Goal: Task Accomplishment & Management: Manage account settings

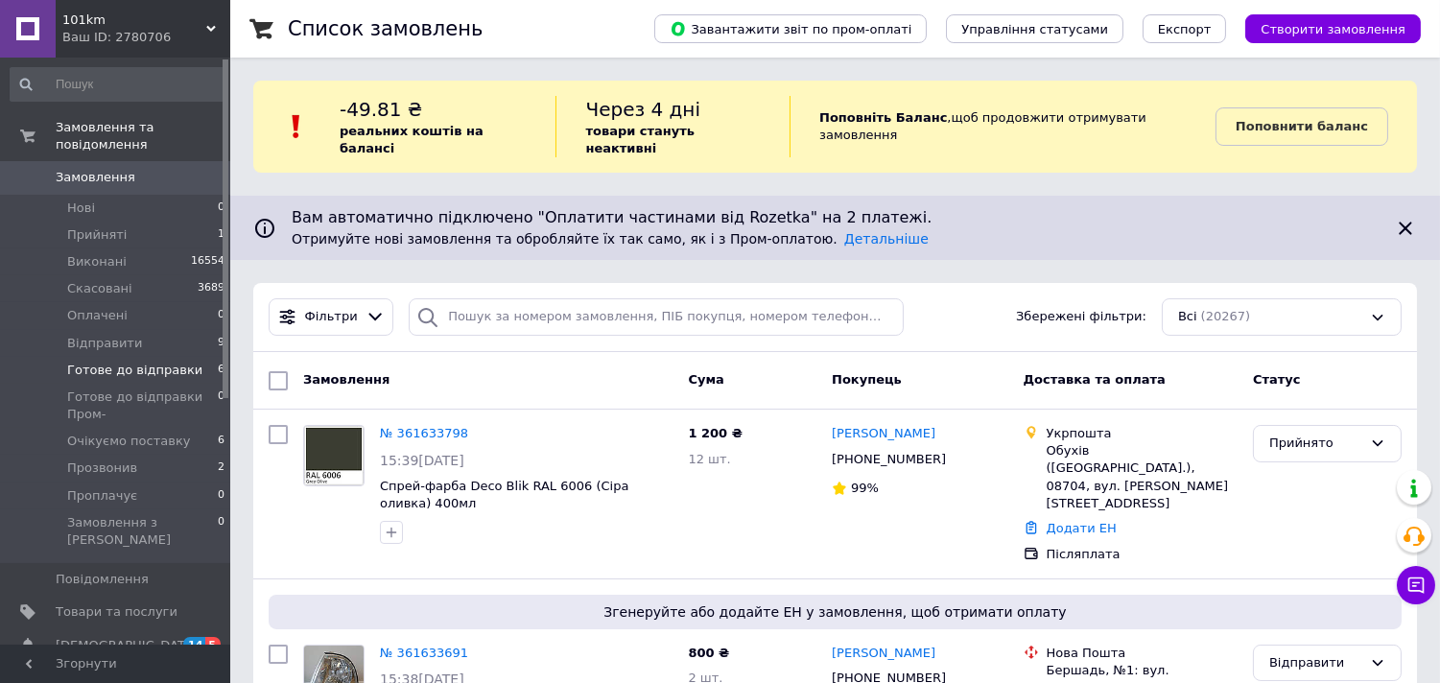
click at [176, 362] on span "Готове до відправки" at bounding box center [134, 370] width 135 height 17
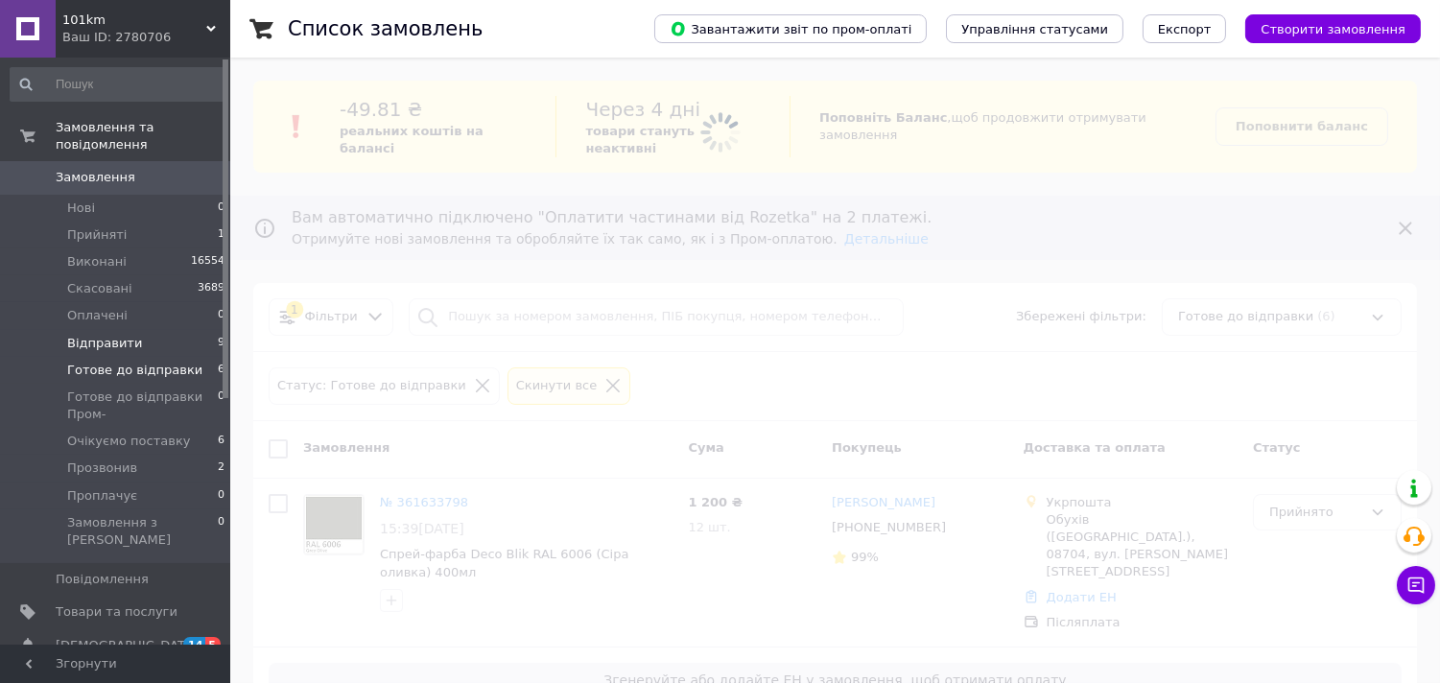
click at [167, 336] on li "Відправити 9" at bounding box center [118, 343] width 236 height 27
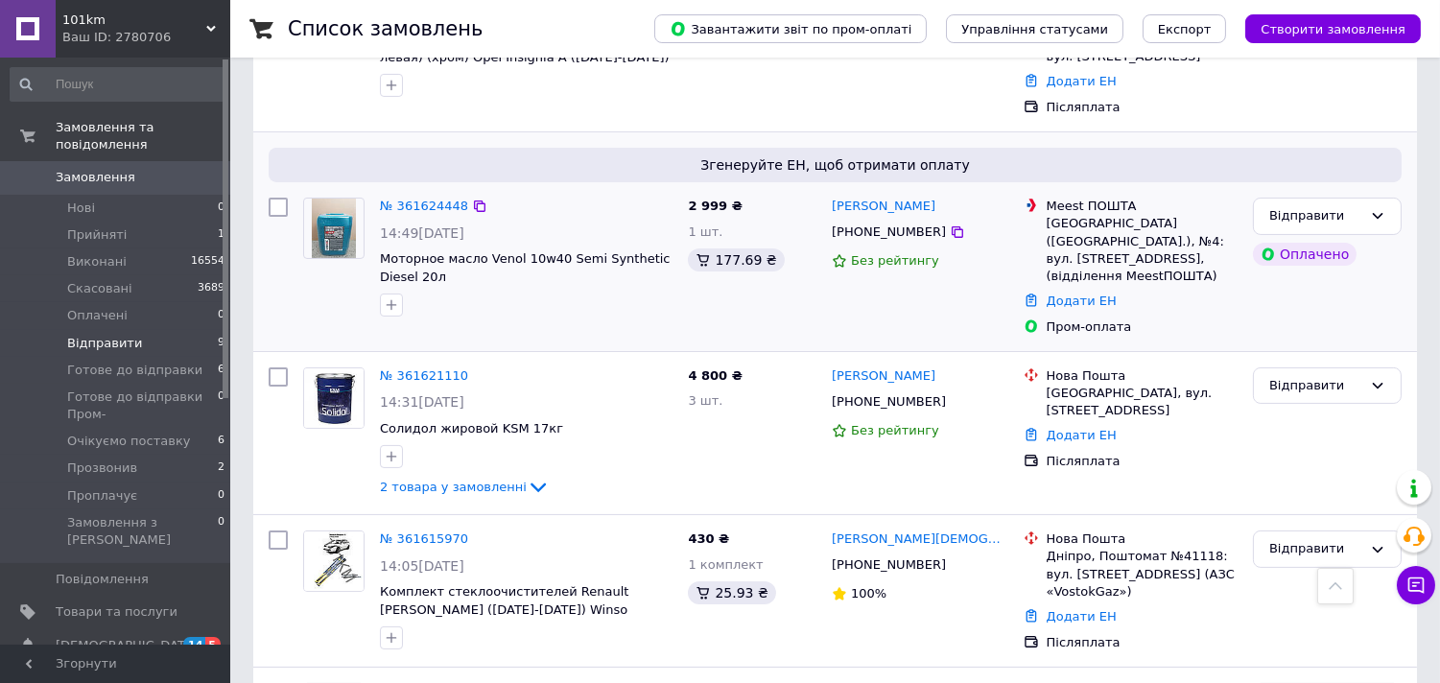
scroll to position [852, 0]
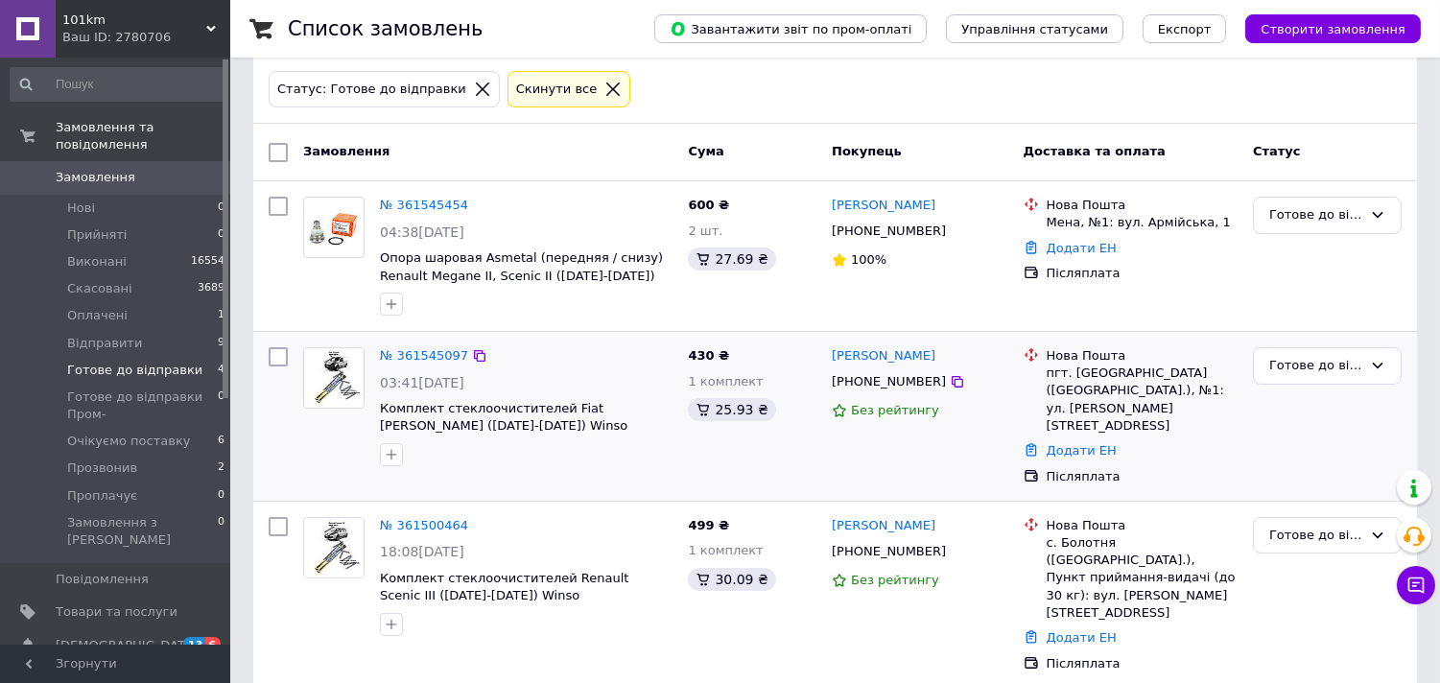
scroll to position [299, 0]
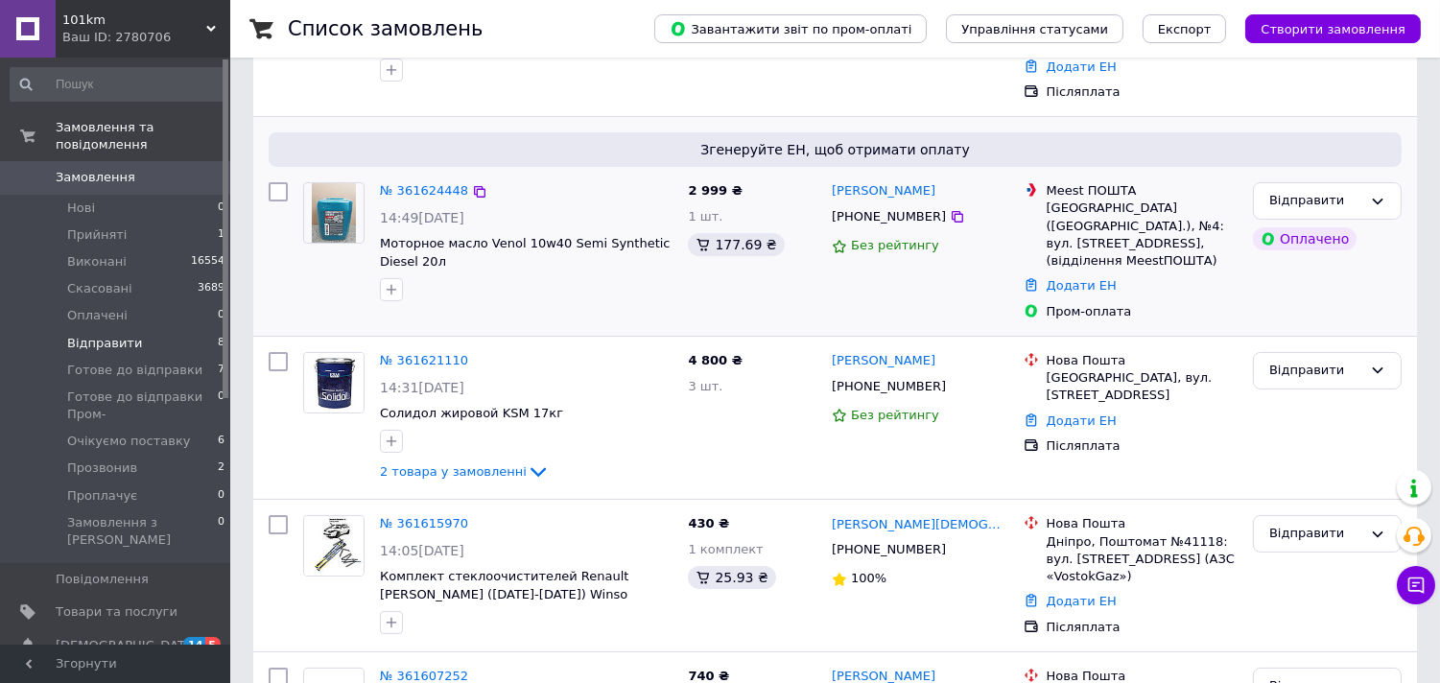
scroll to position [533, 0]
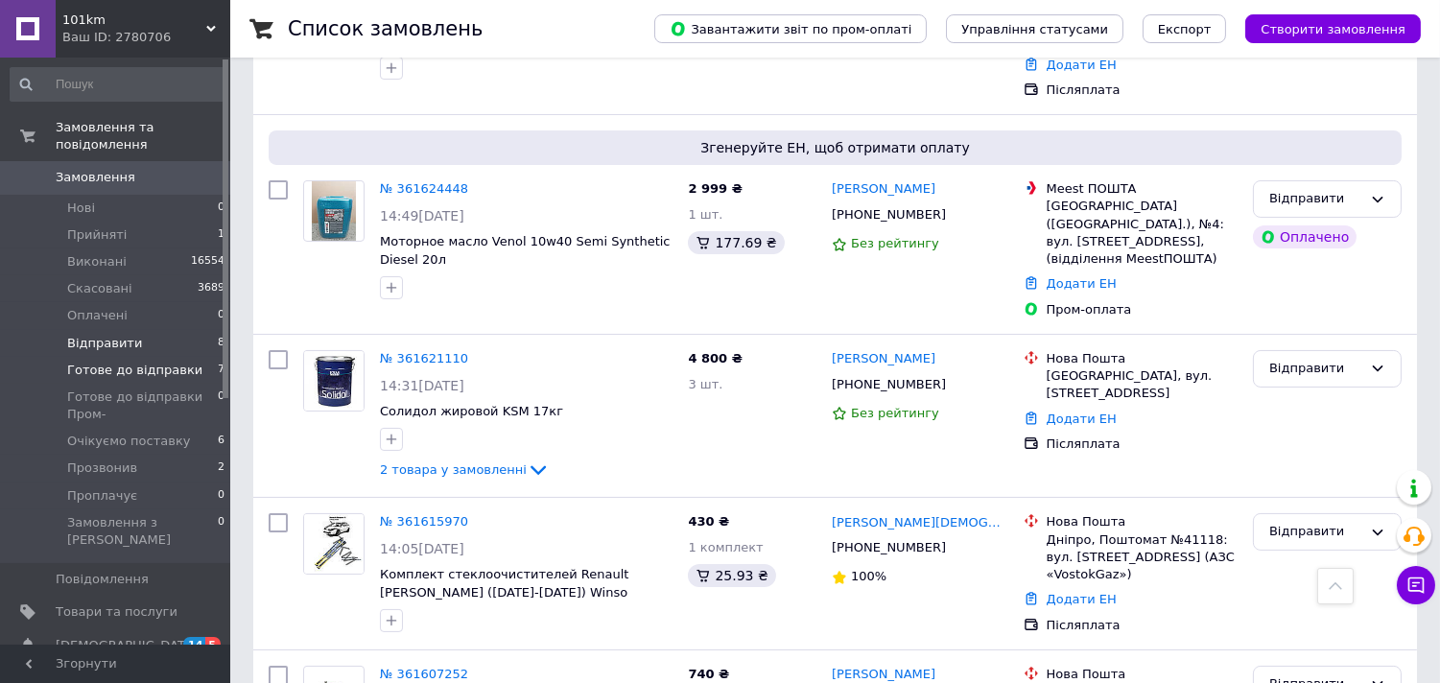
click at [188, 357] on li "Готове до відправки 7" at bounding box center [118, 370] width 236 height 27
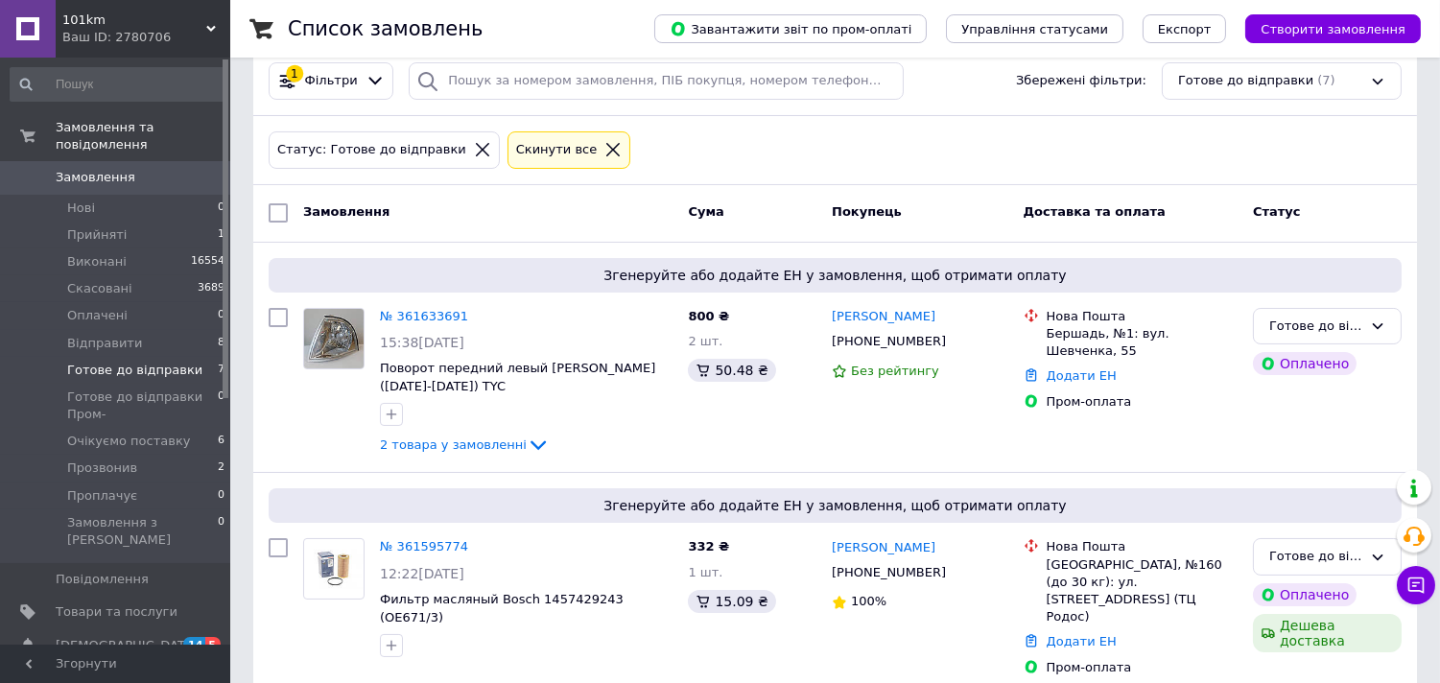
scroll to position [185, 0]
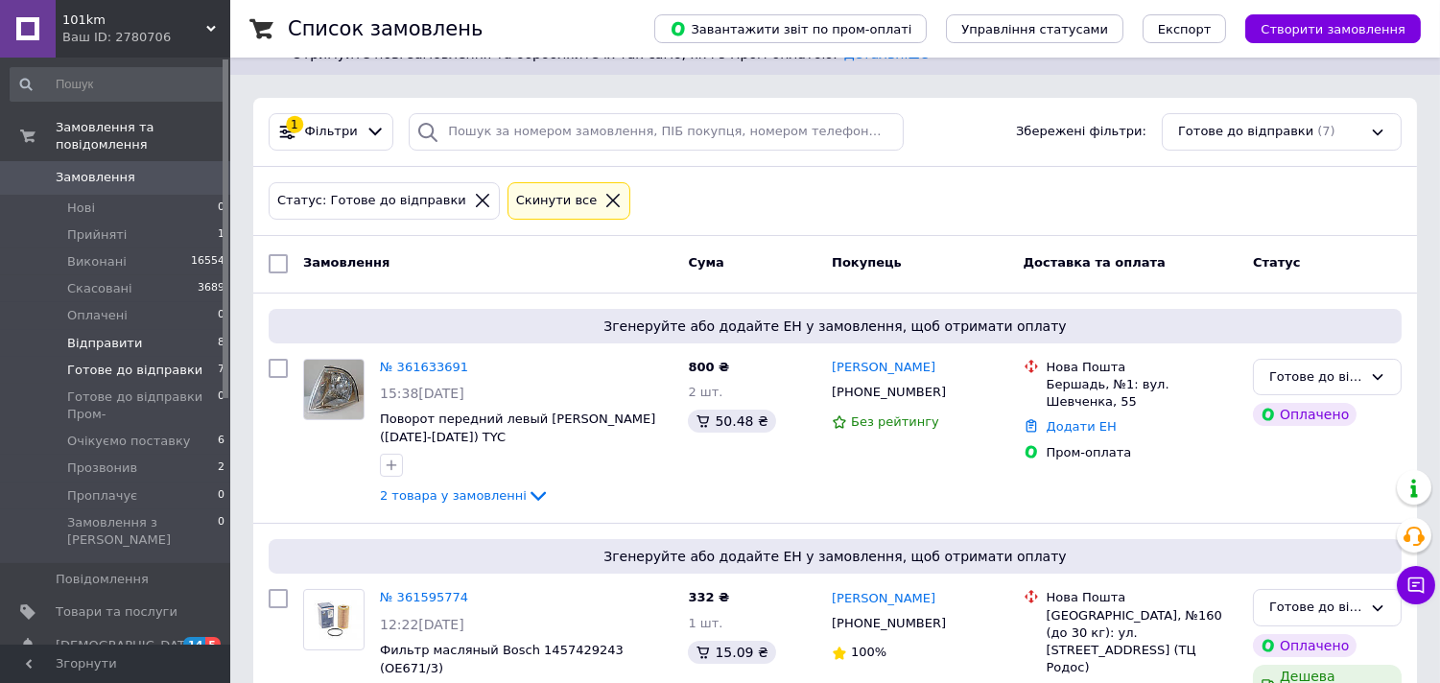
click at [203, 330] on li "Відправити 8" at bounding box center [118, 343] width 236 height 27
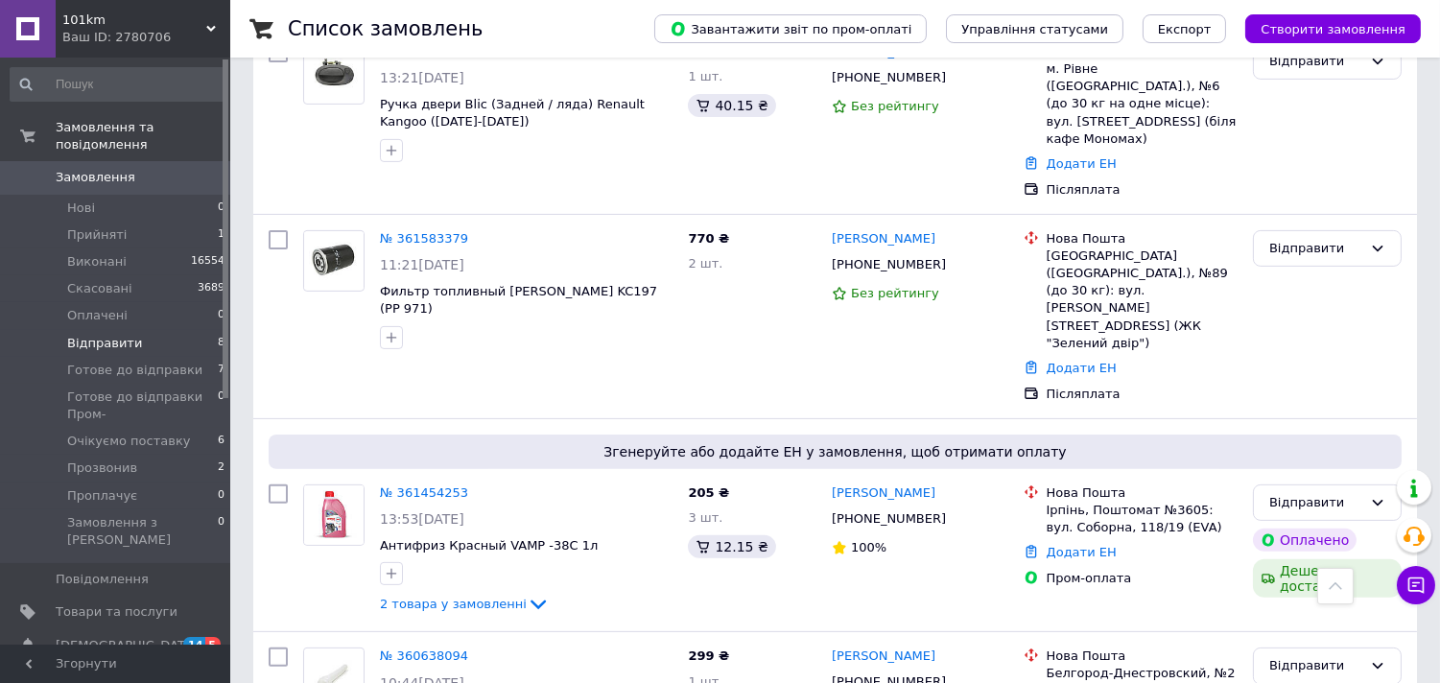
scroll to position [1156, 0]
click at [178, 362] on span "Готове до відправки" at bounding box center [134, 370] width 135 height 17
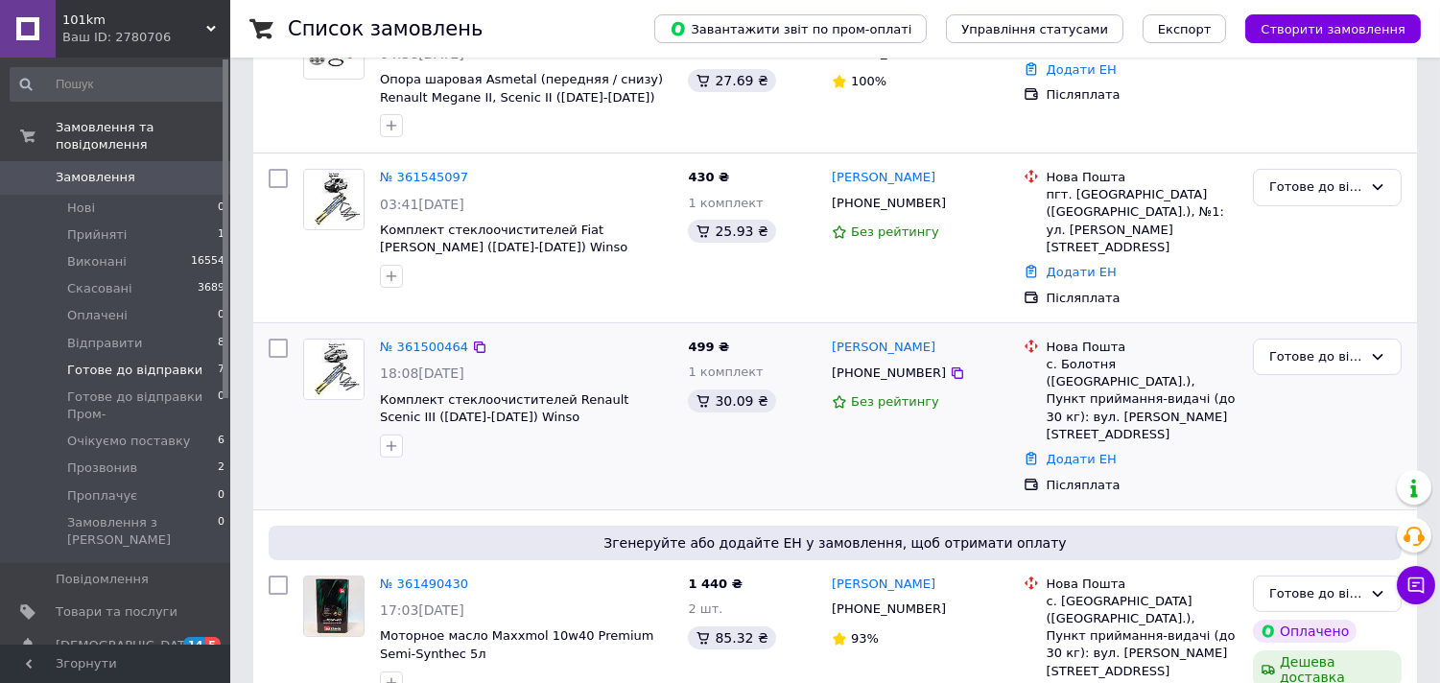
scroll to position [1038, 0]
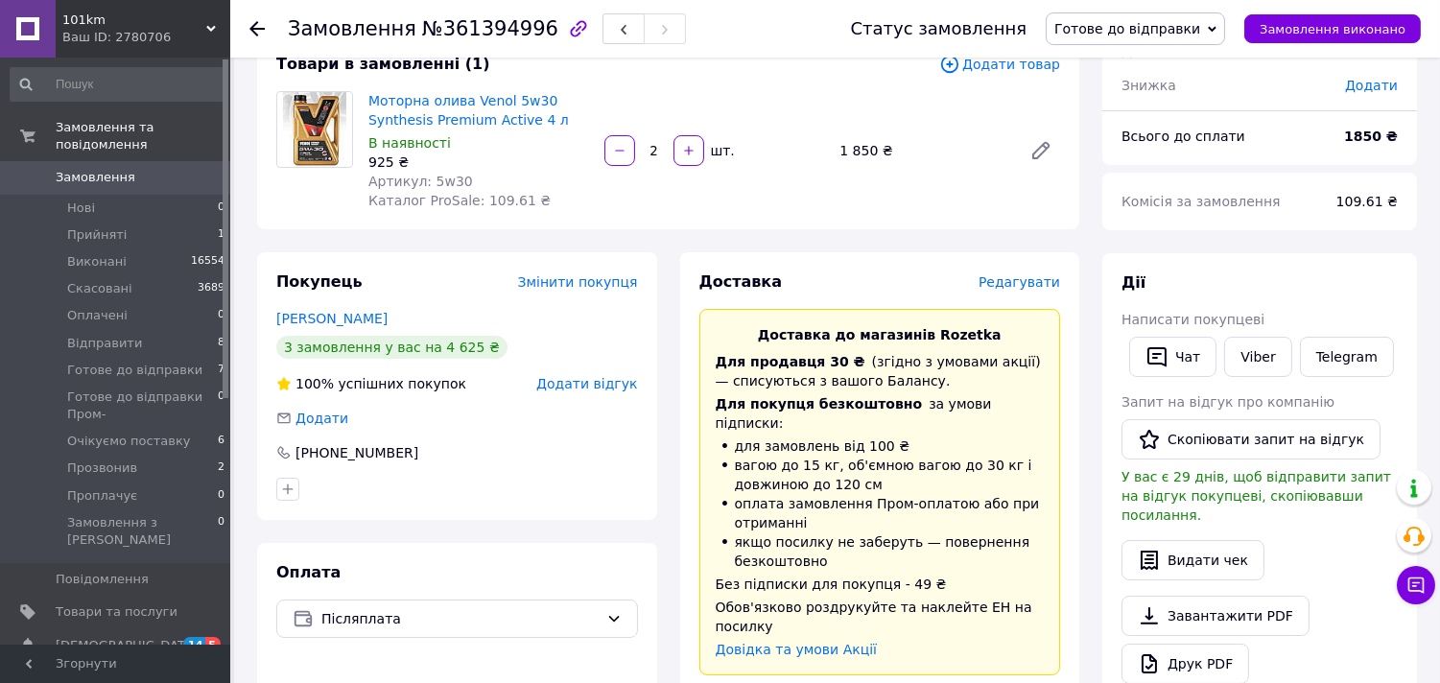
scroll to position [320, 0]
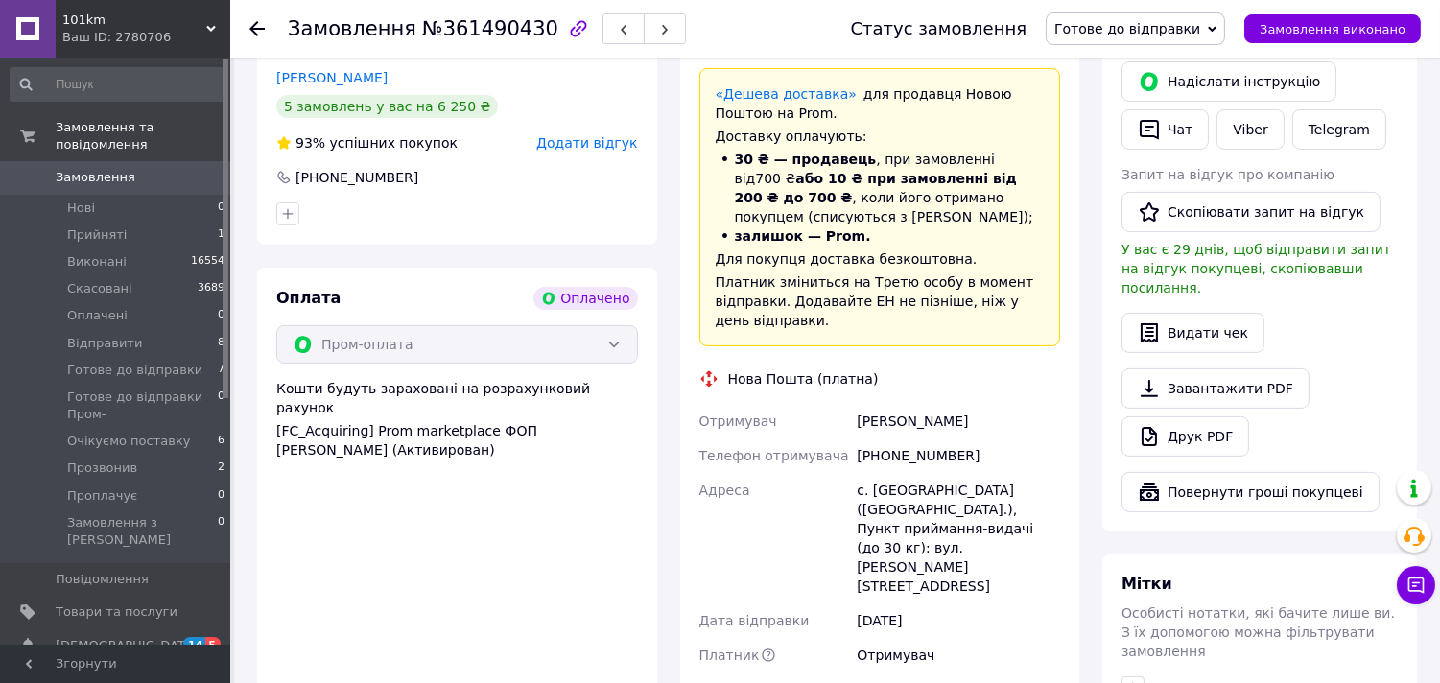
scroll to position [960, 0]
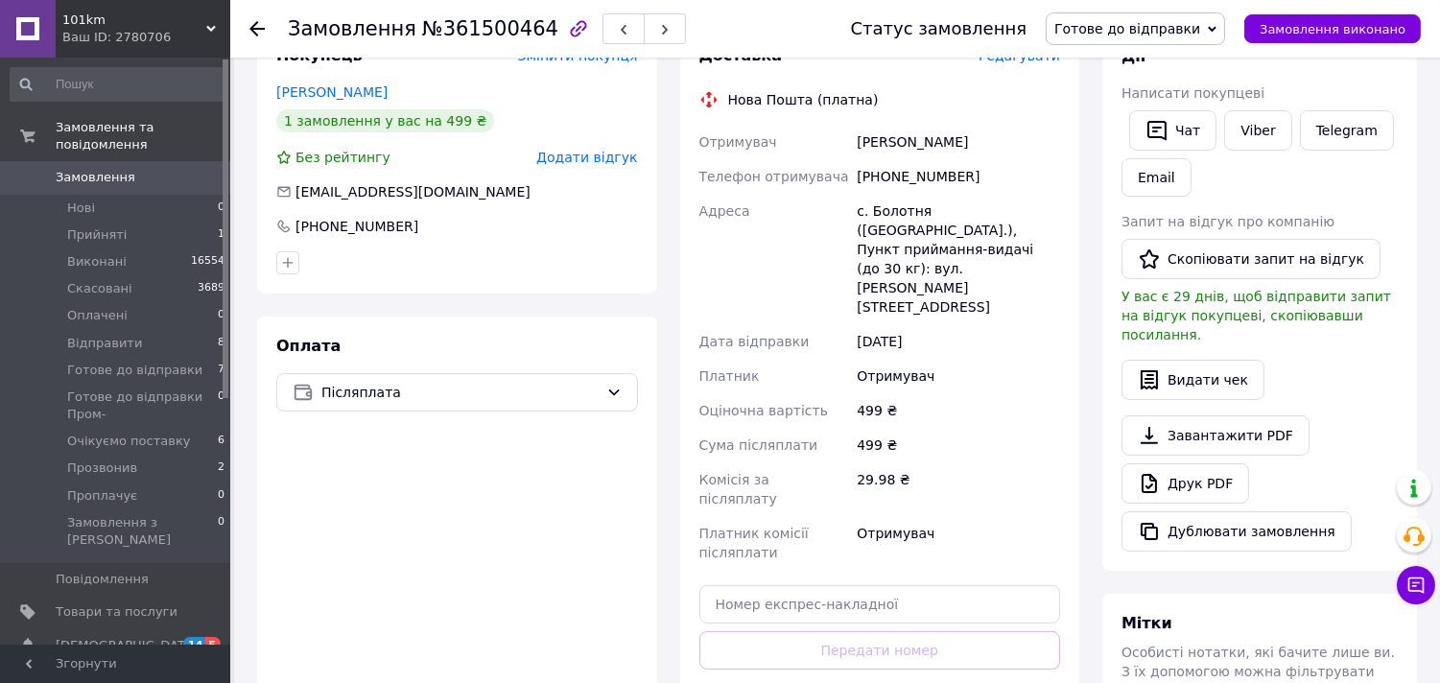
scroll to position [213, 0]
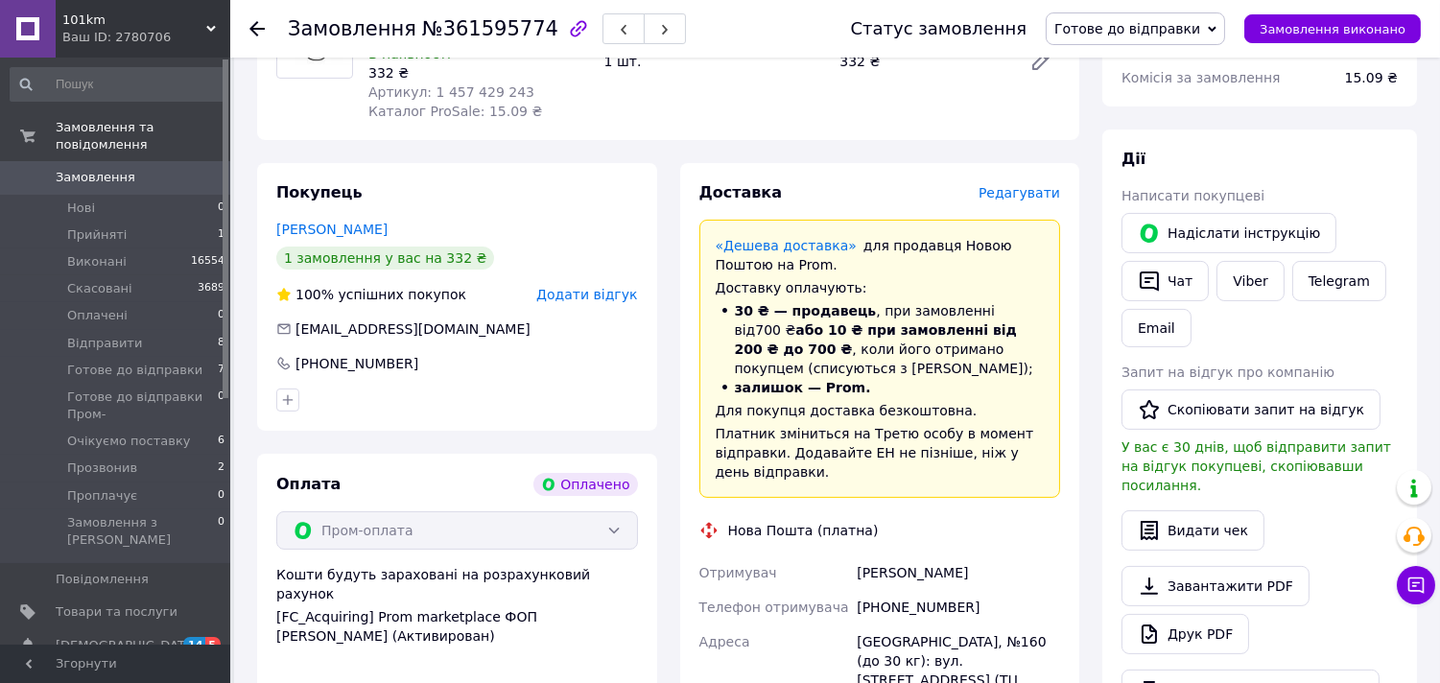
scroll to position [639, 0]
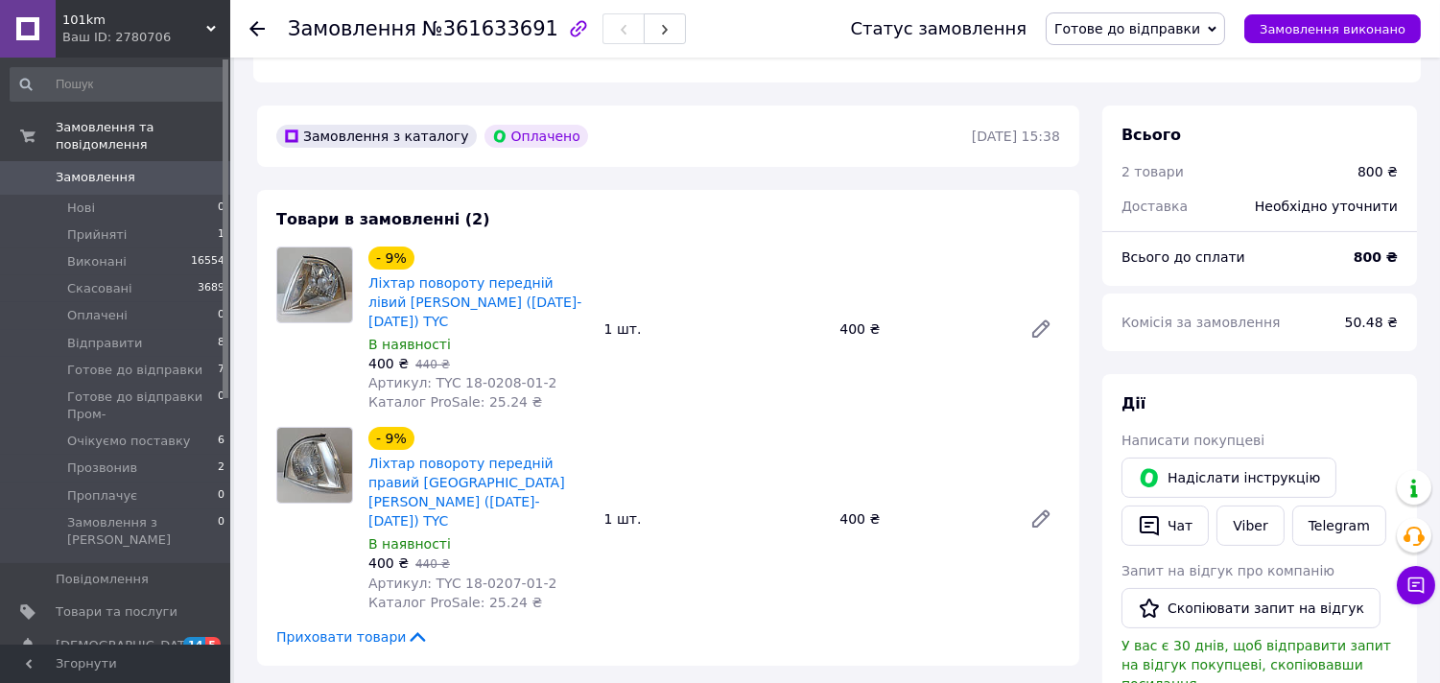
scroll to position [426, 0]
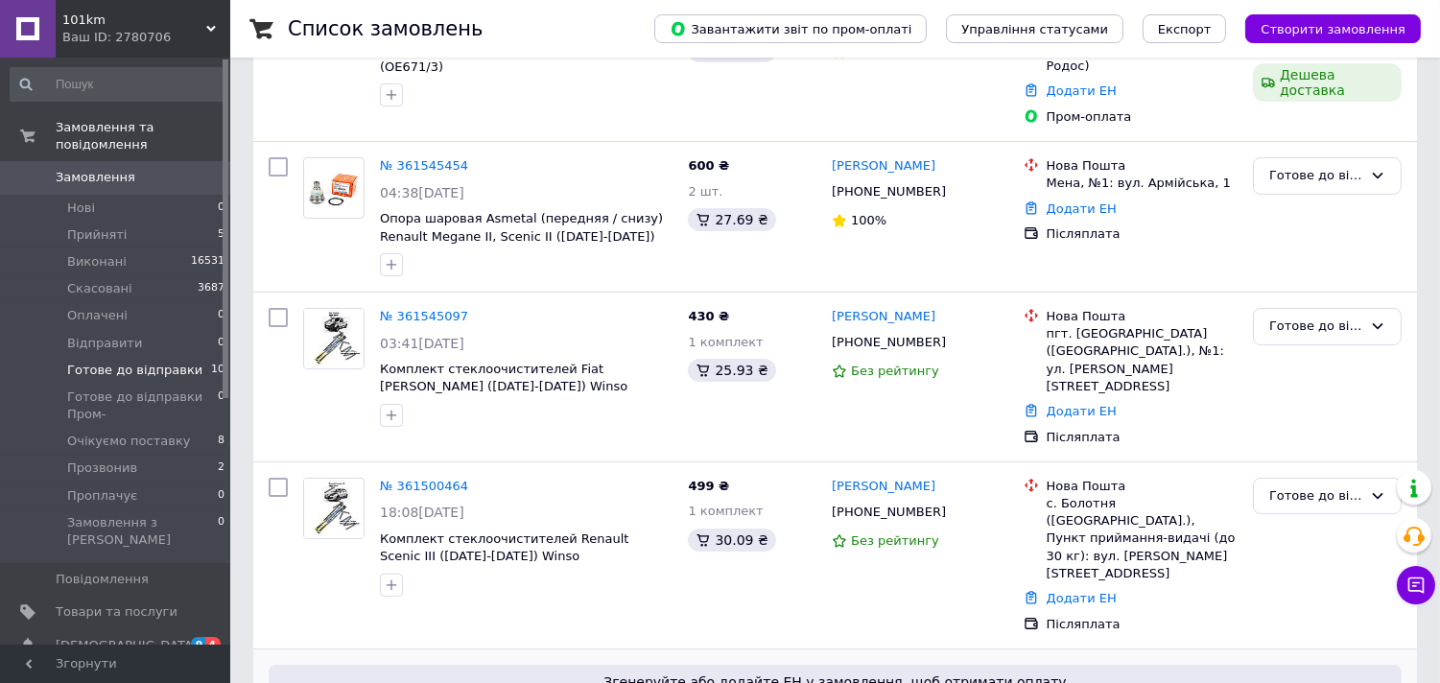
scroll to position [1038, 0]
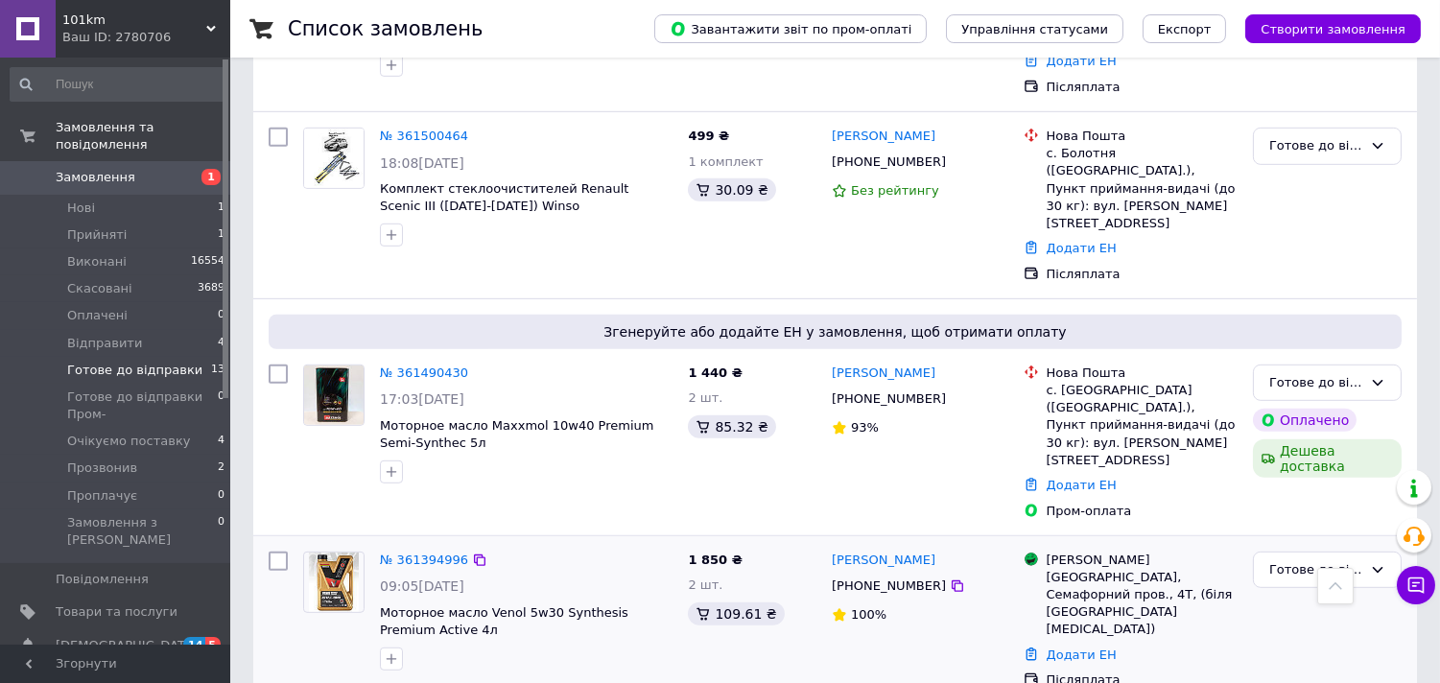
scroll to position [2030, 0]
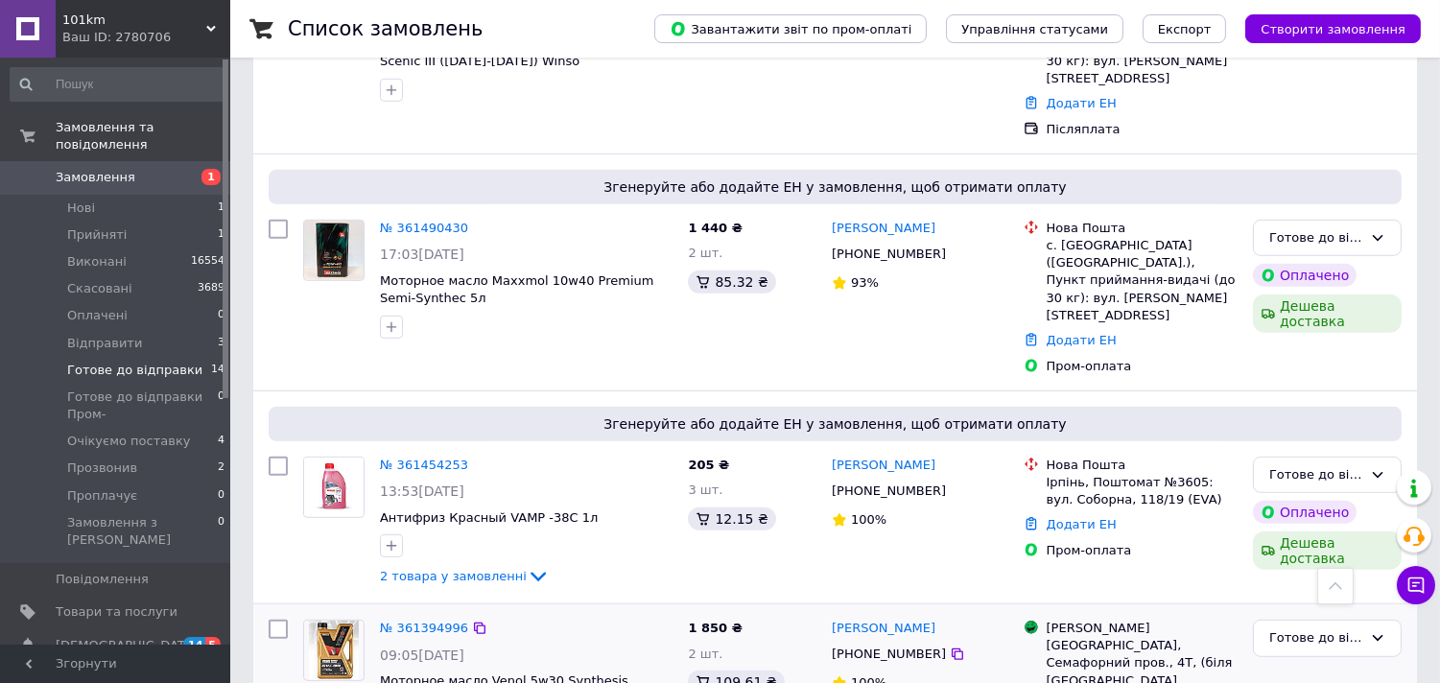
scroll to position [2136, 0]
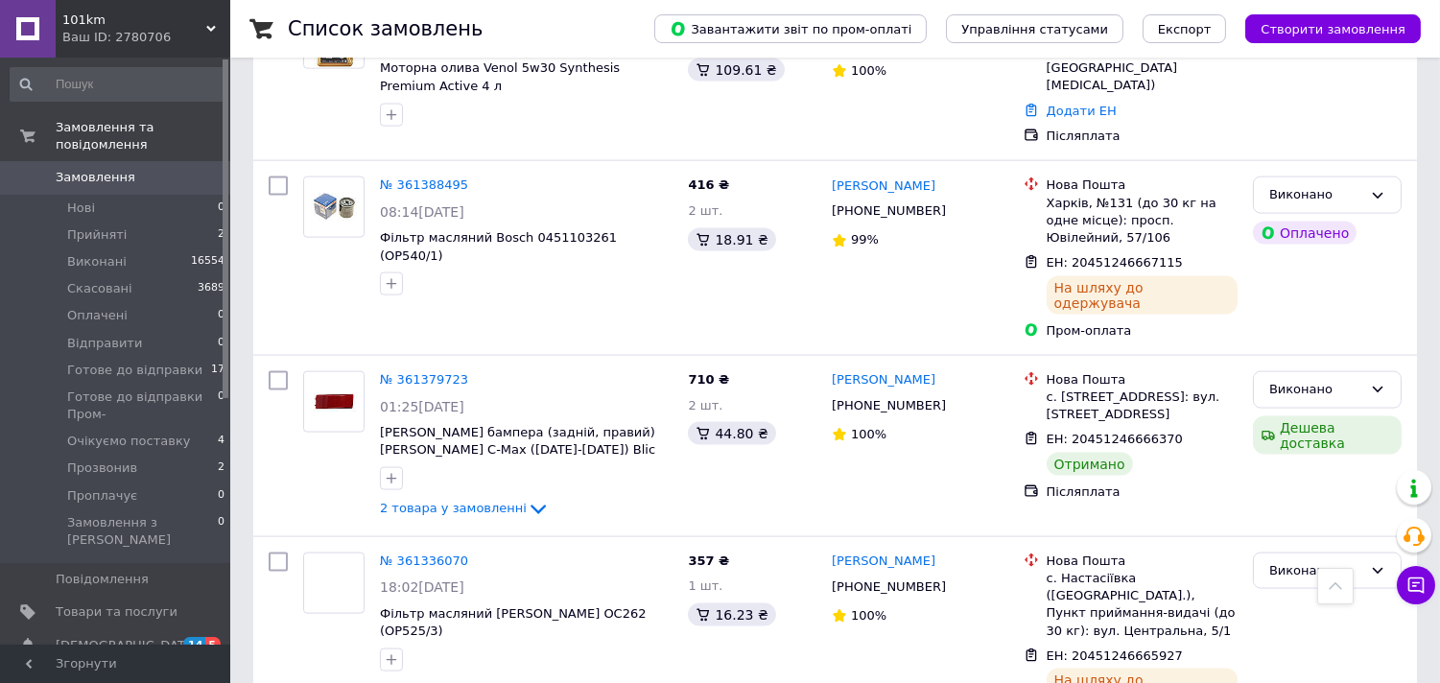
scroll to position [5224, 0]
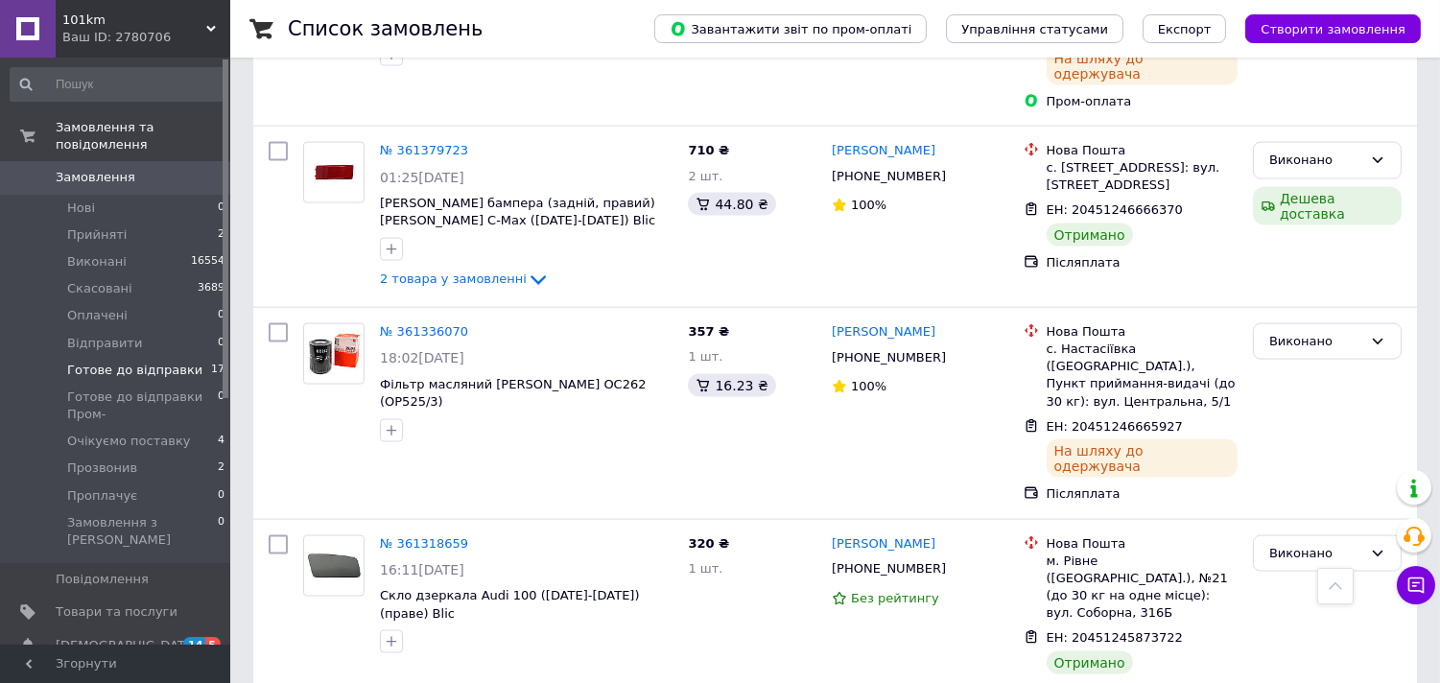
click at [156, 362] on span "Готове до відправки" at bounding box center [134, 370] width 135 height 17
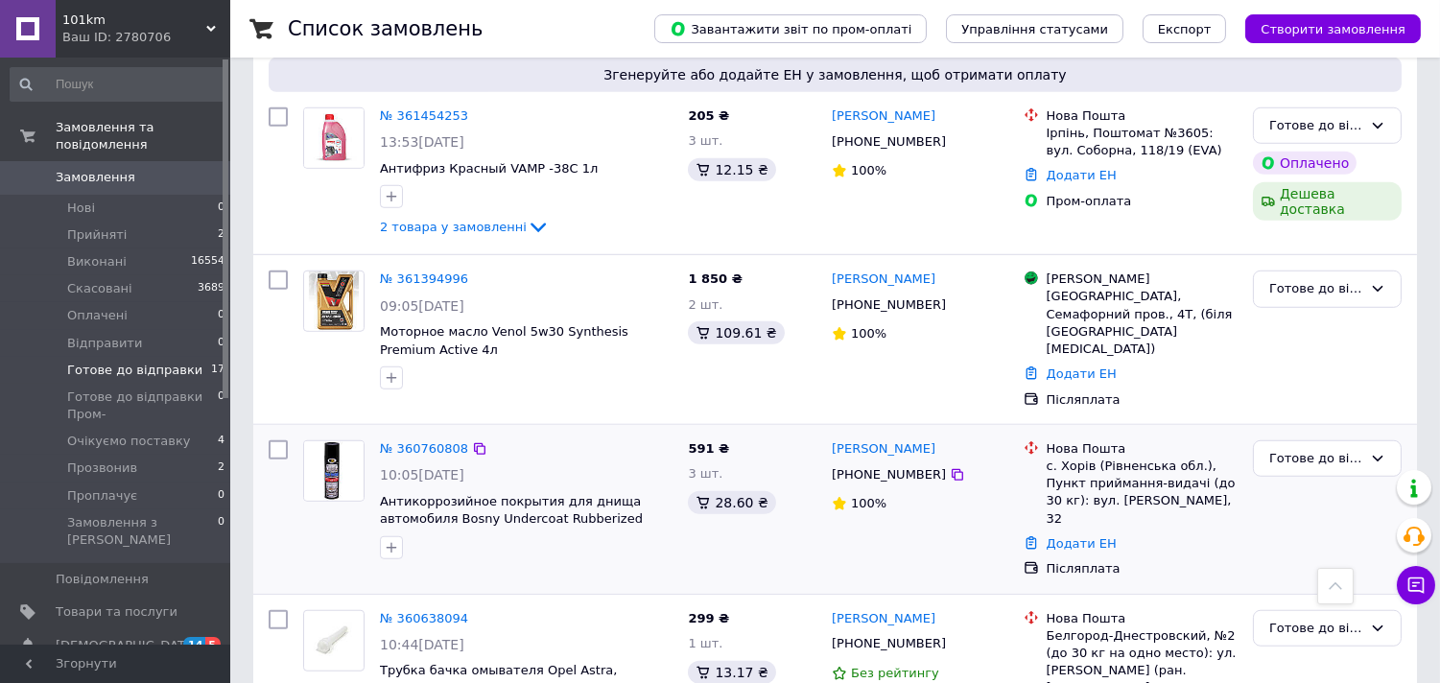
scroll to position [2732, 0]
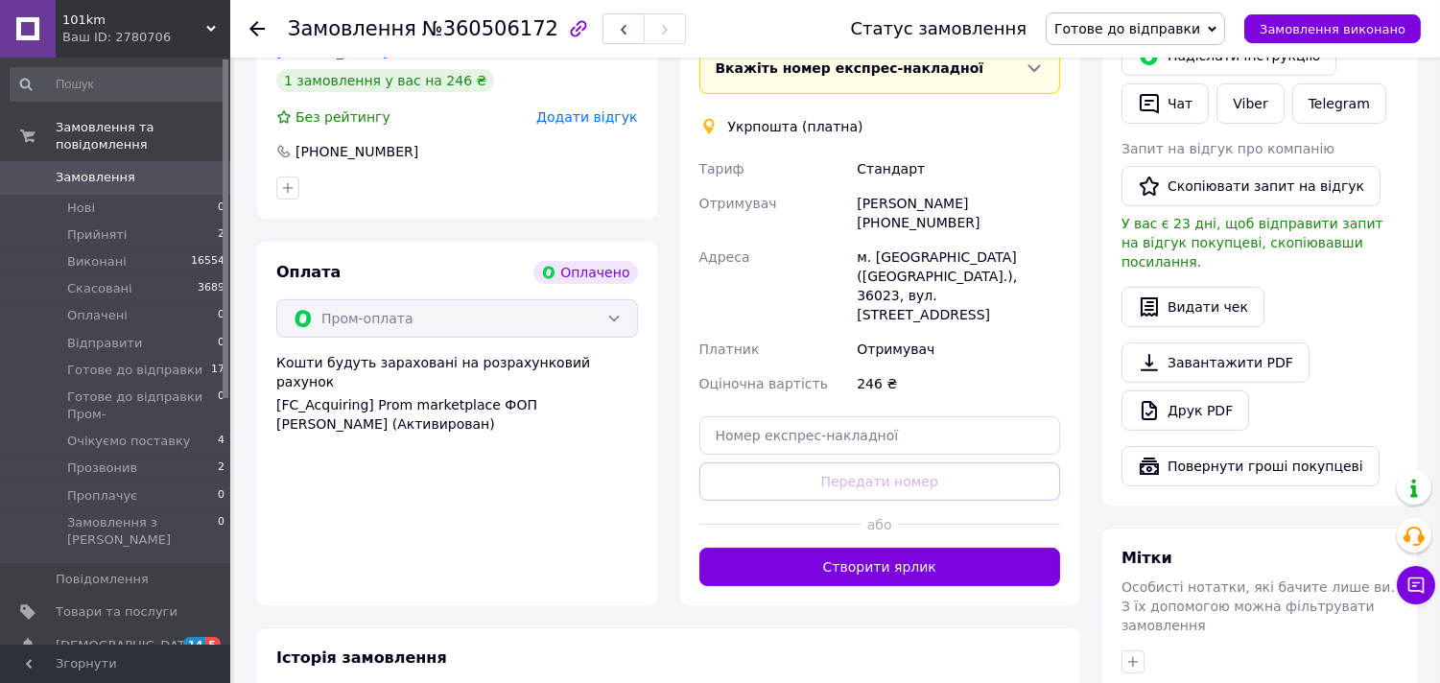
scroll to position [960, 0]
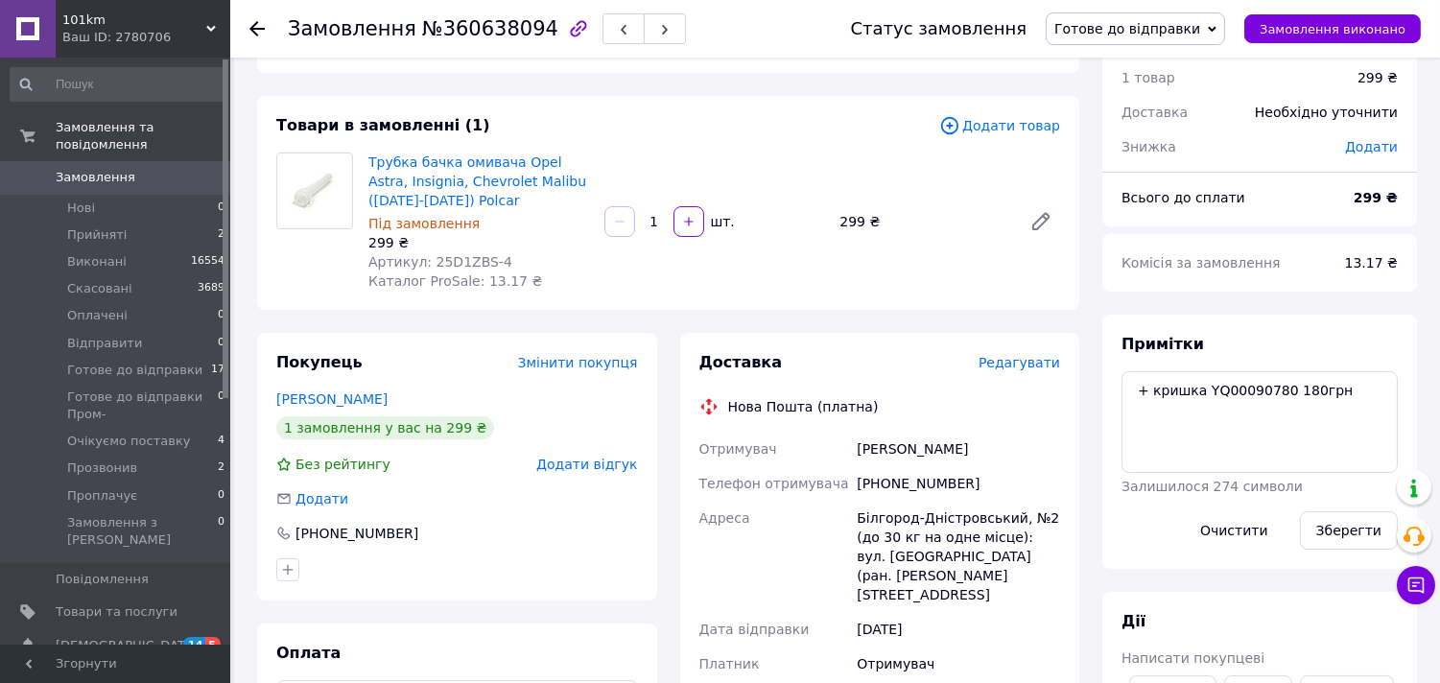
scroll to position [107, 0]
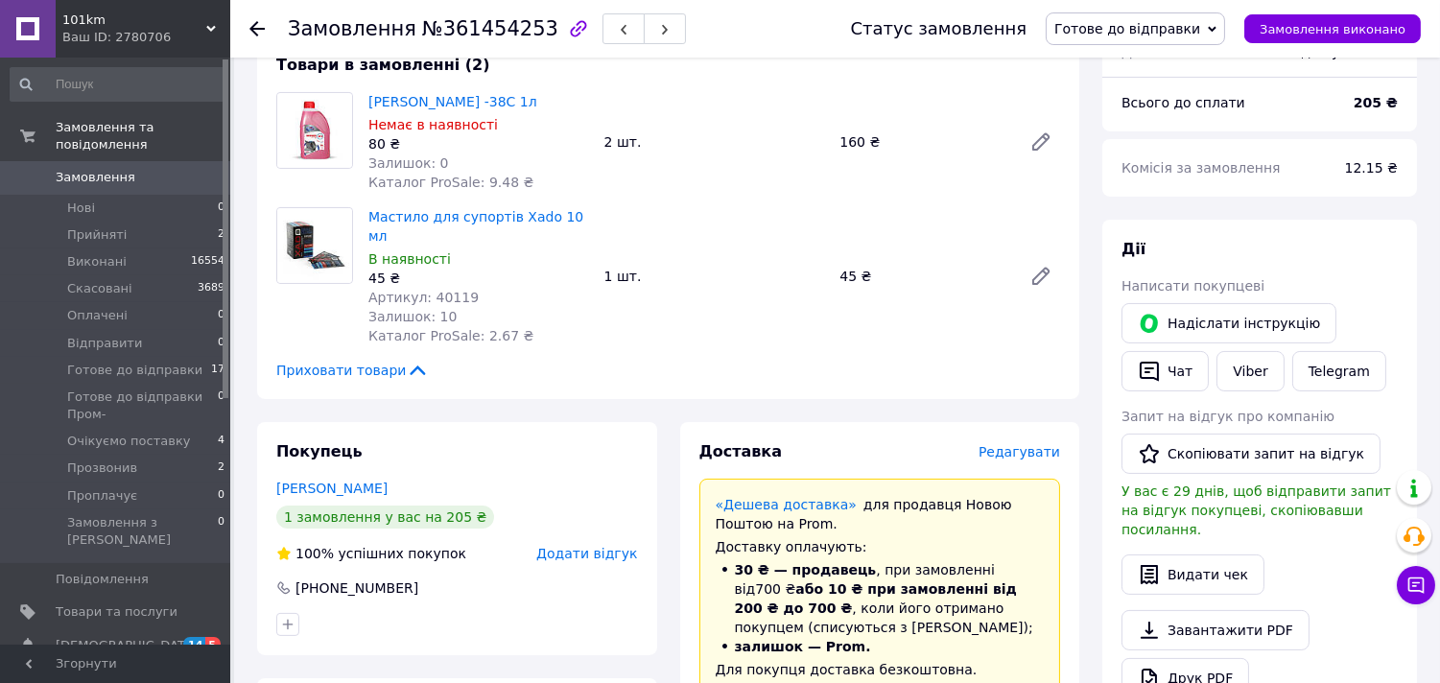
scroll to position [639, 0]
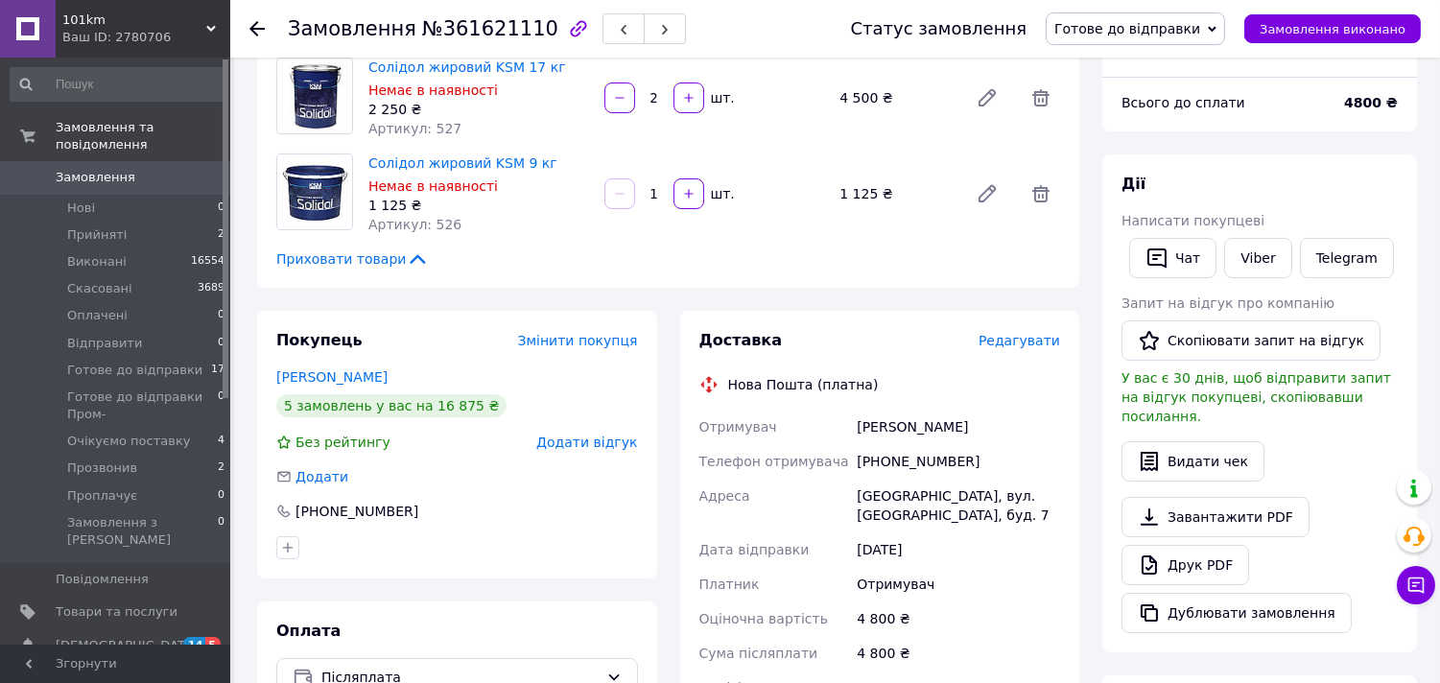
scroll to position [320, 0]
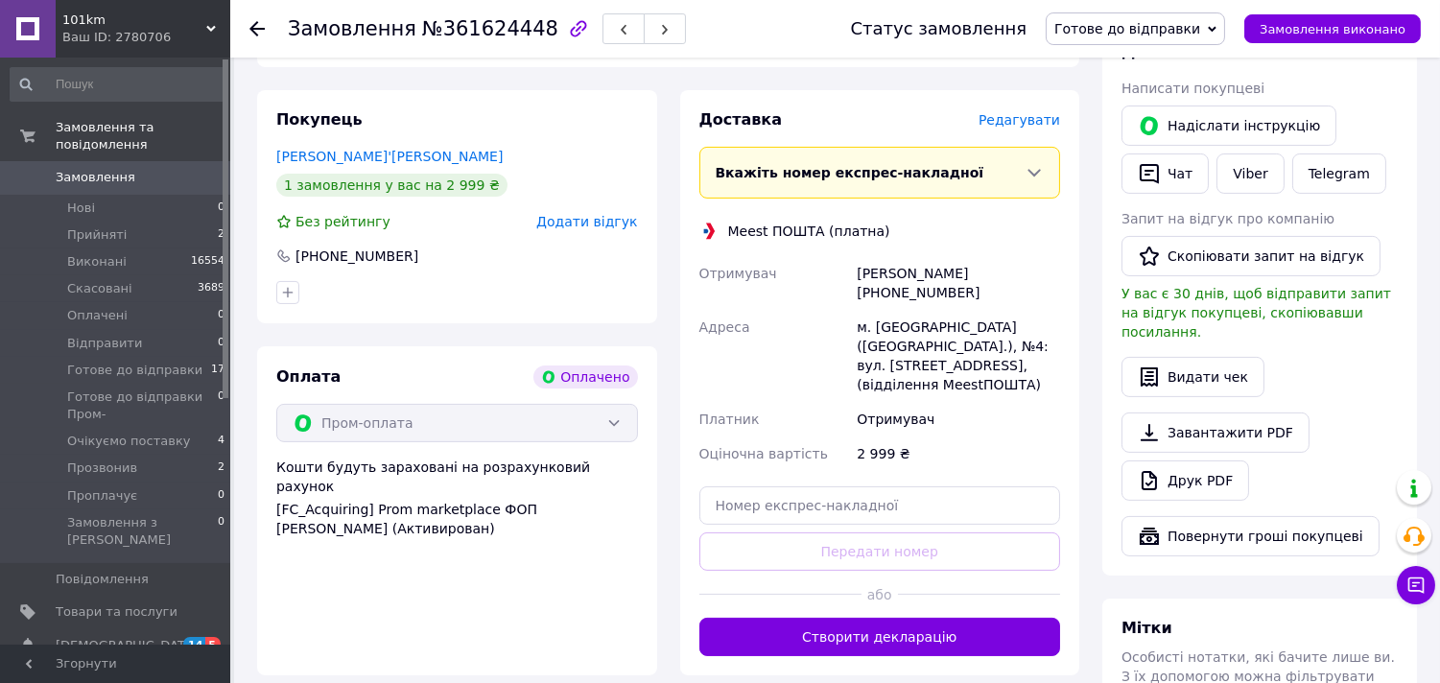
scroll to position [852, 0]
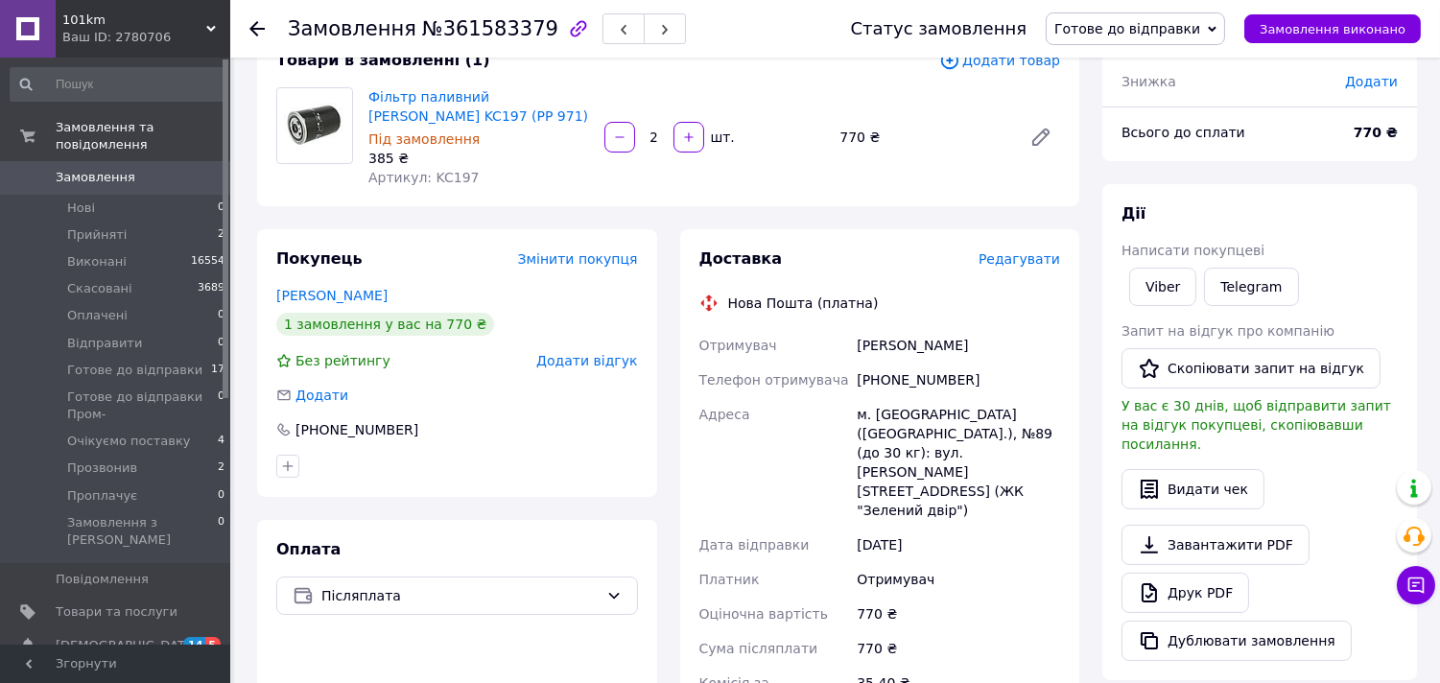
scroll to position [135, 0]
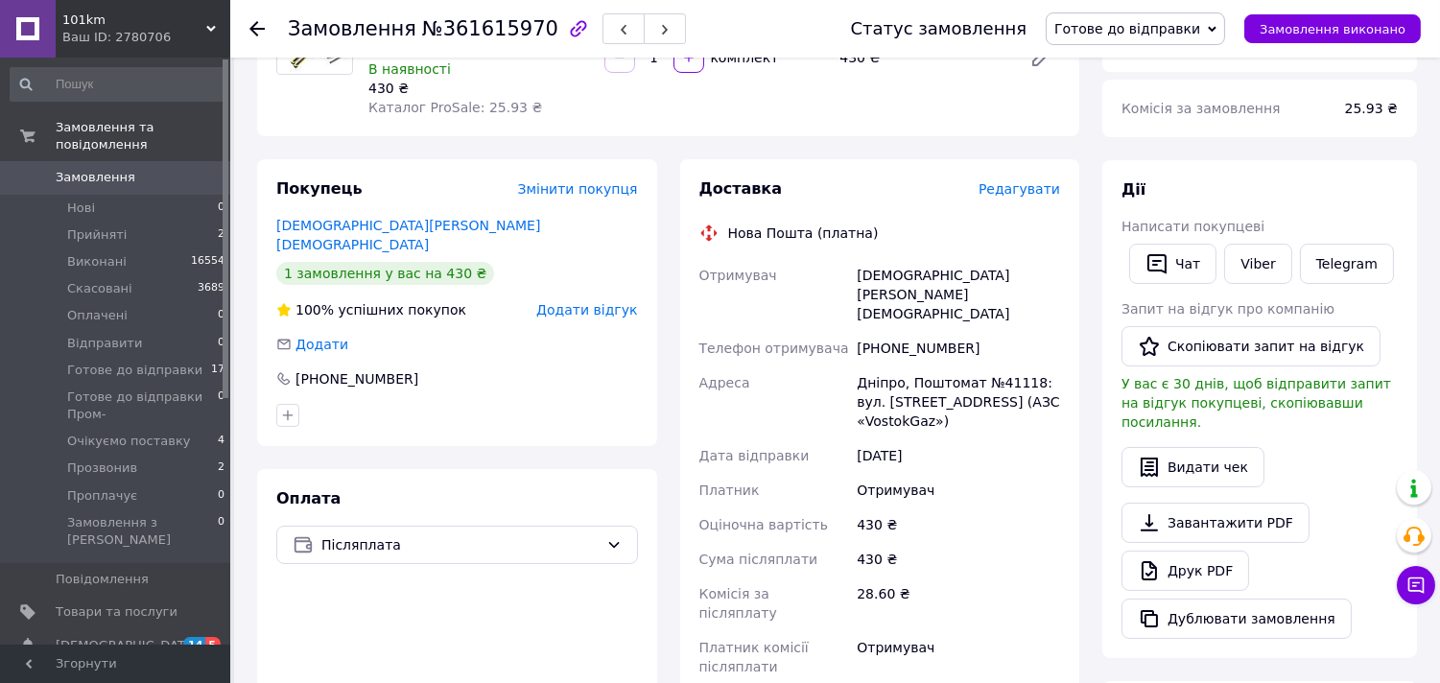
scroll to position [261, 0]
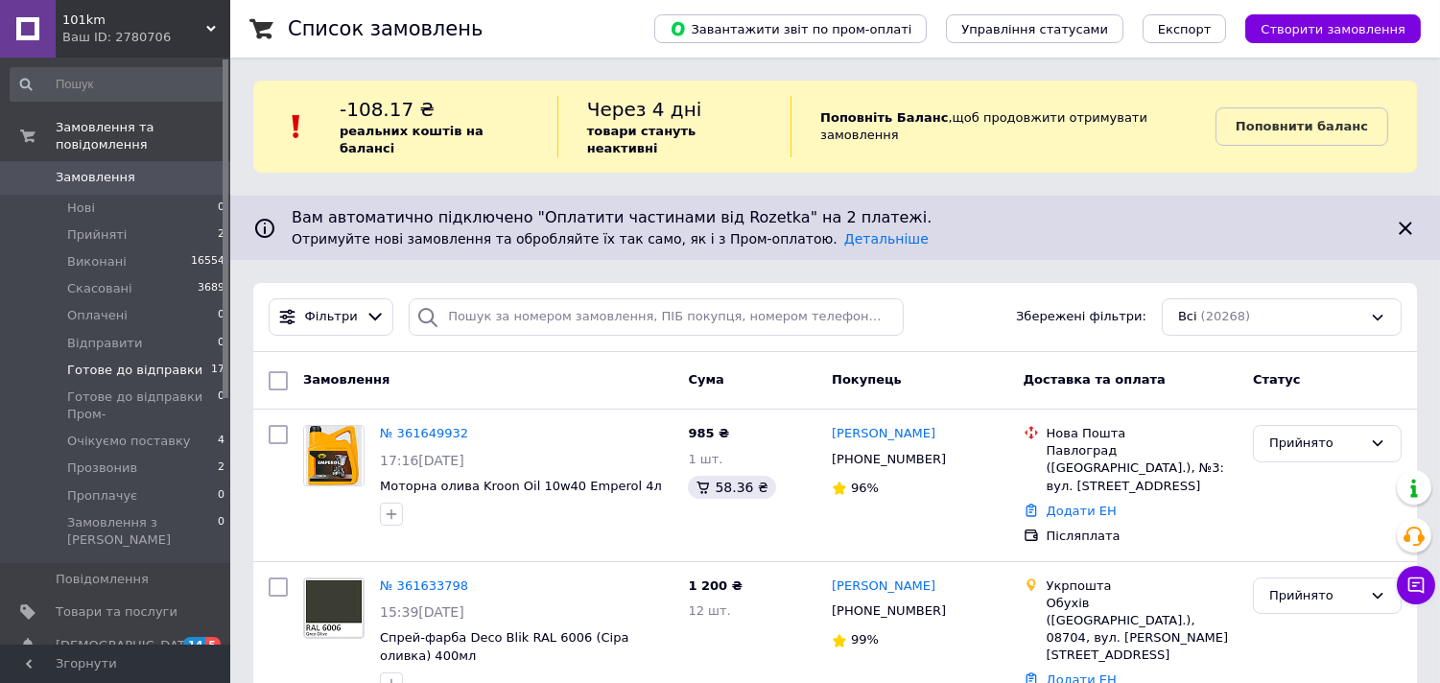
click at [184, 361] on li "Готове до відправки 17" at bounding box center [118, 370] width 236 height 27
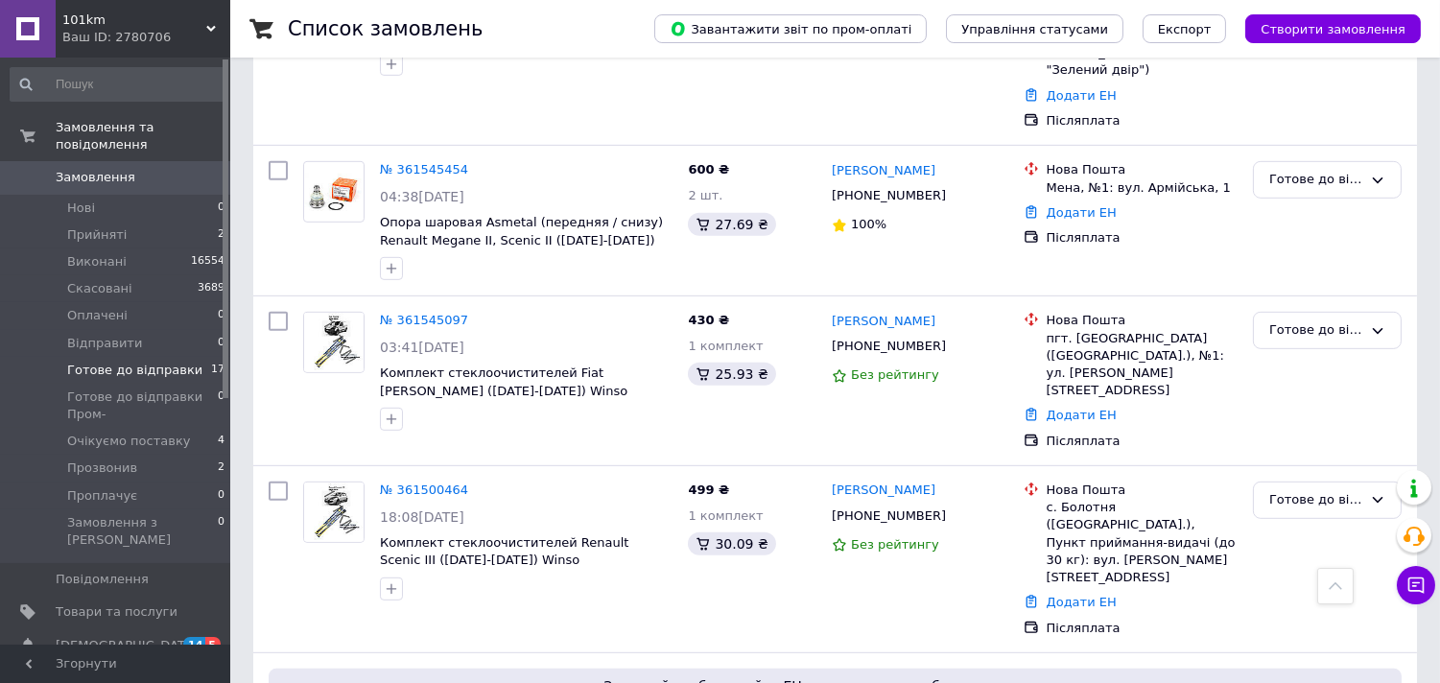
scroll to position [2732, 0]
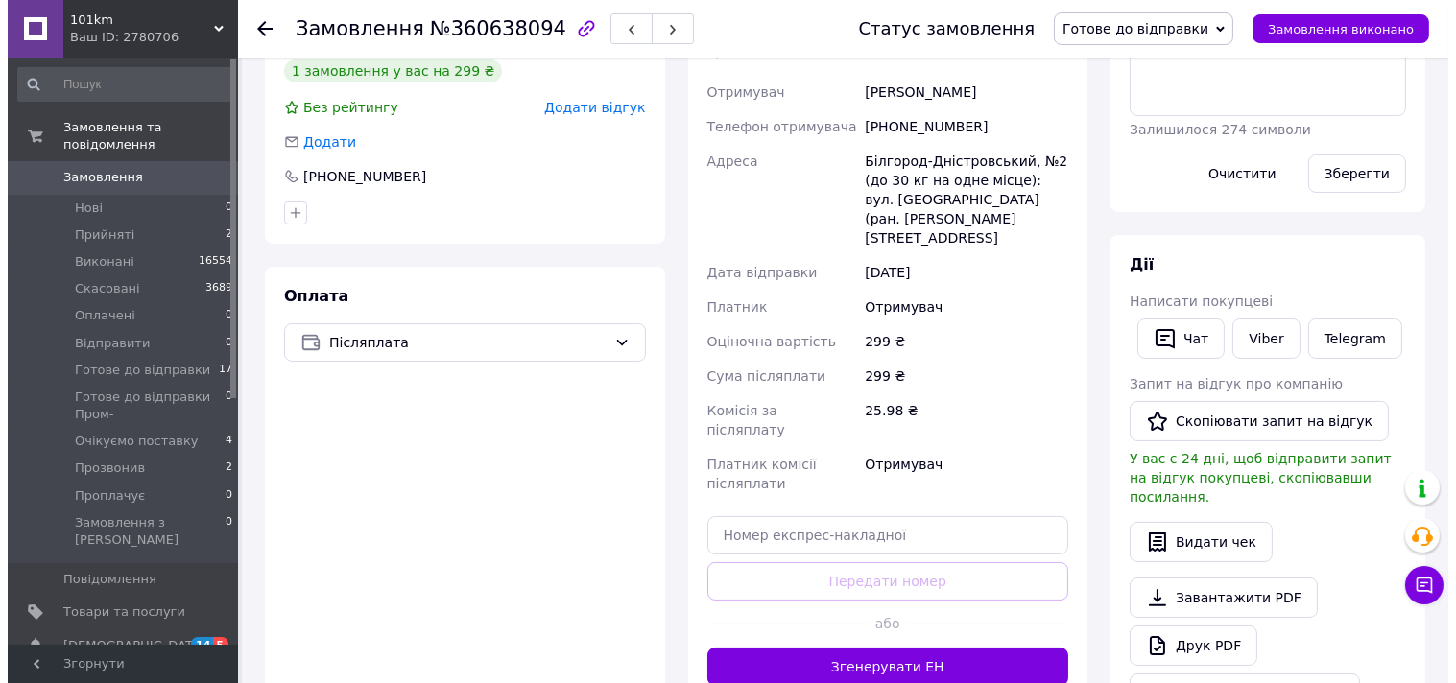
scroll to position [320, 0]
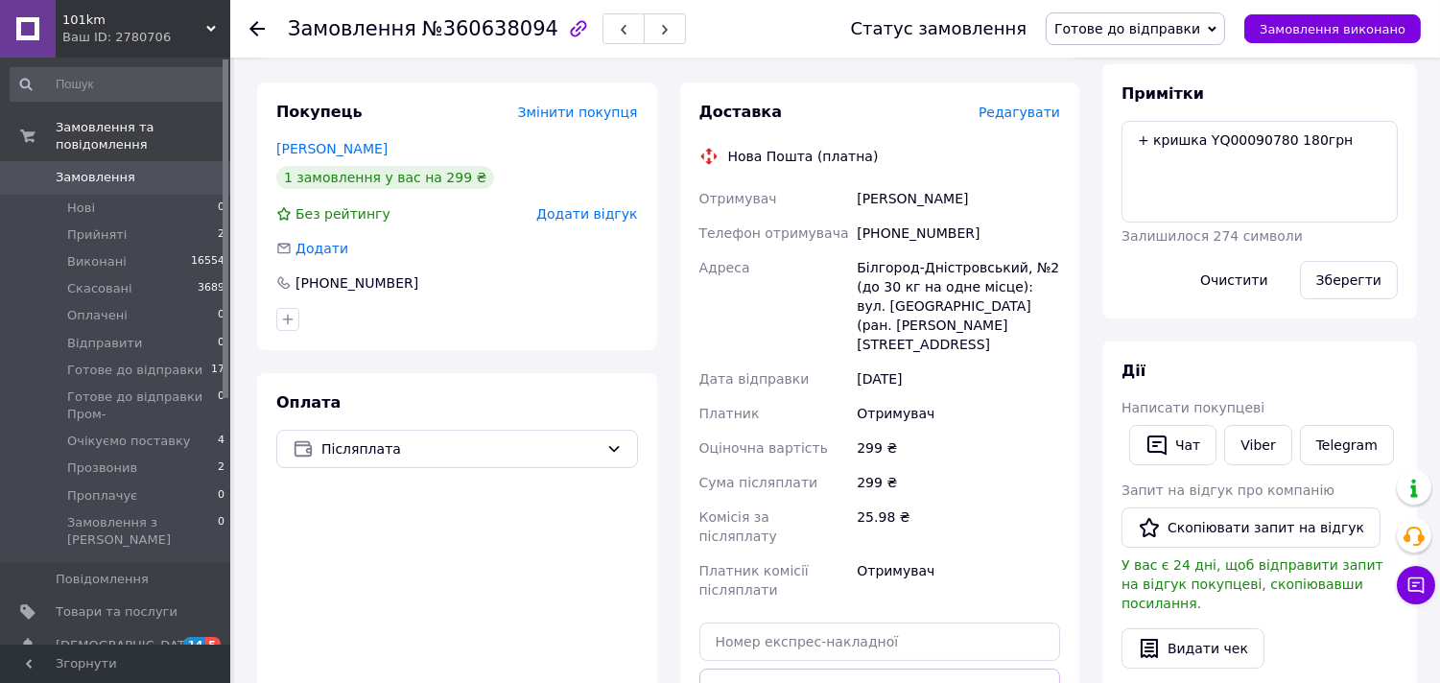
click at [1049, 107] on span "Редагувати" at bounding box center [1020, 112] width 82 height 15
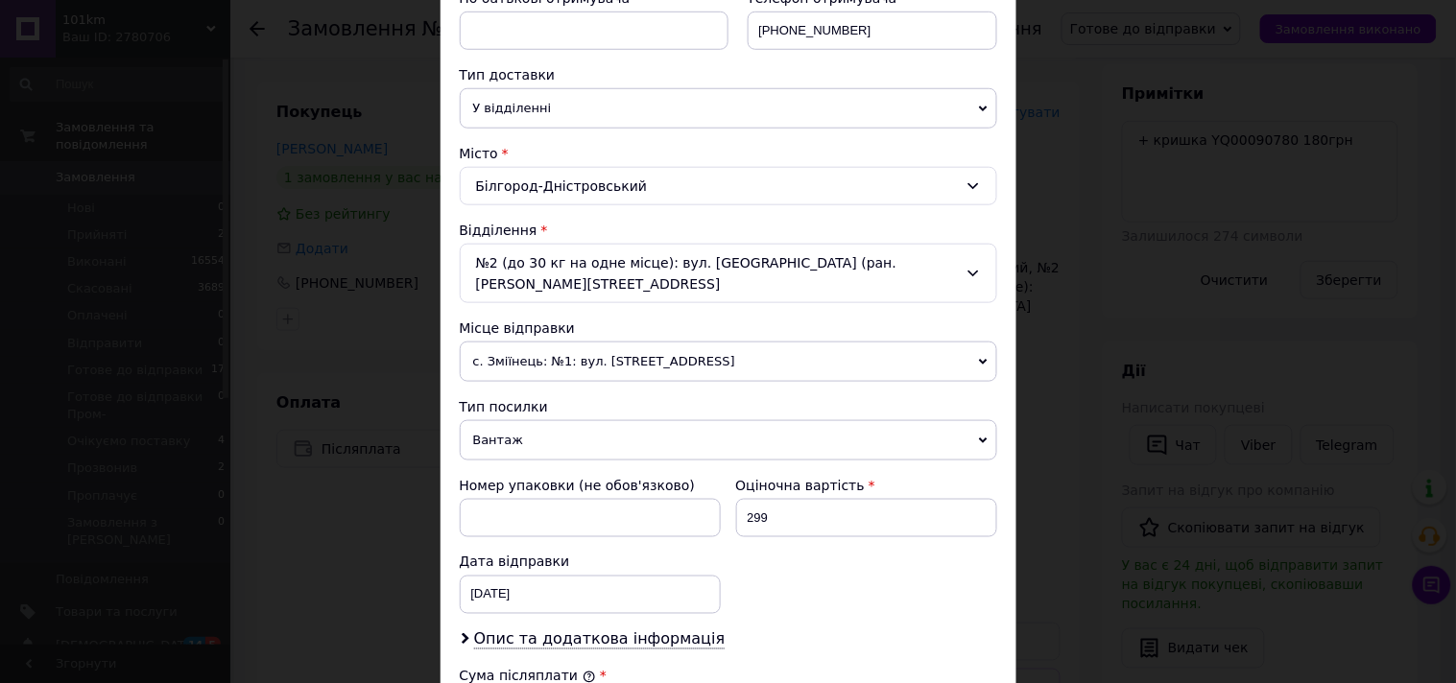
scroll to position [426, 0]
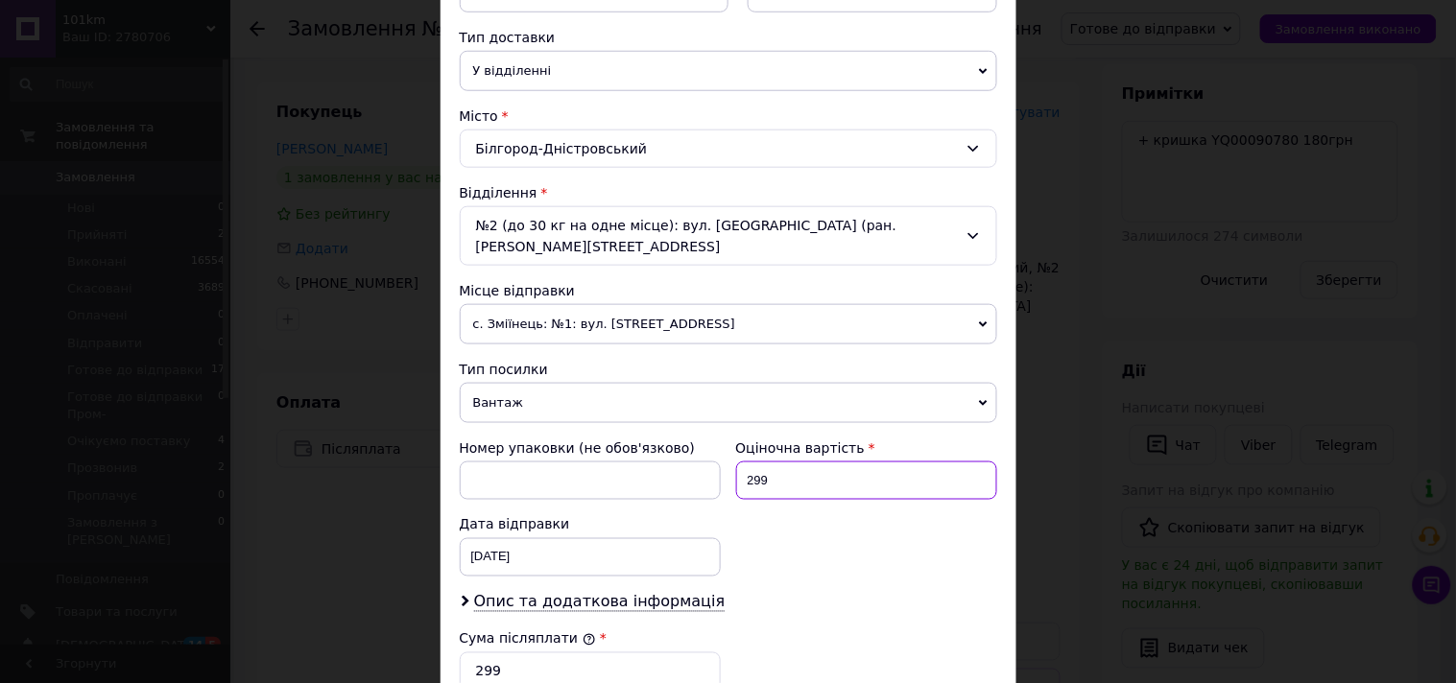
click at [809, 468] on input "299" at bounding box center [866, 481] width 261 height 38
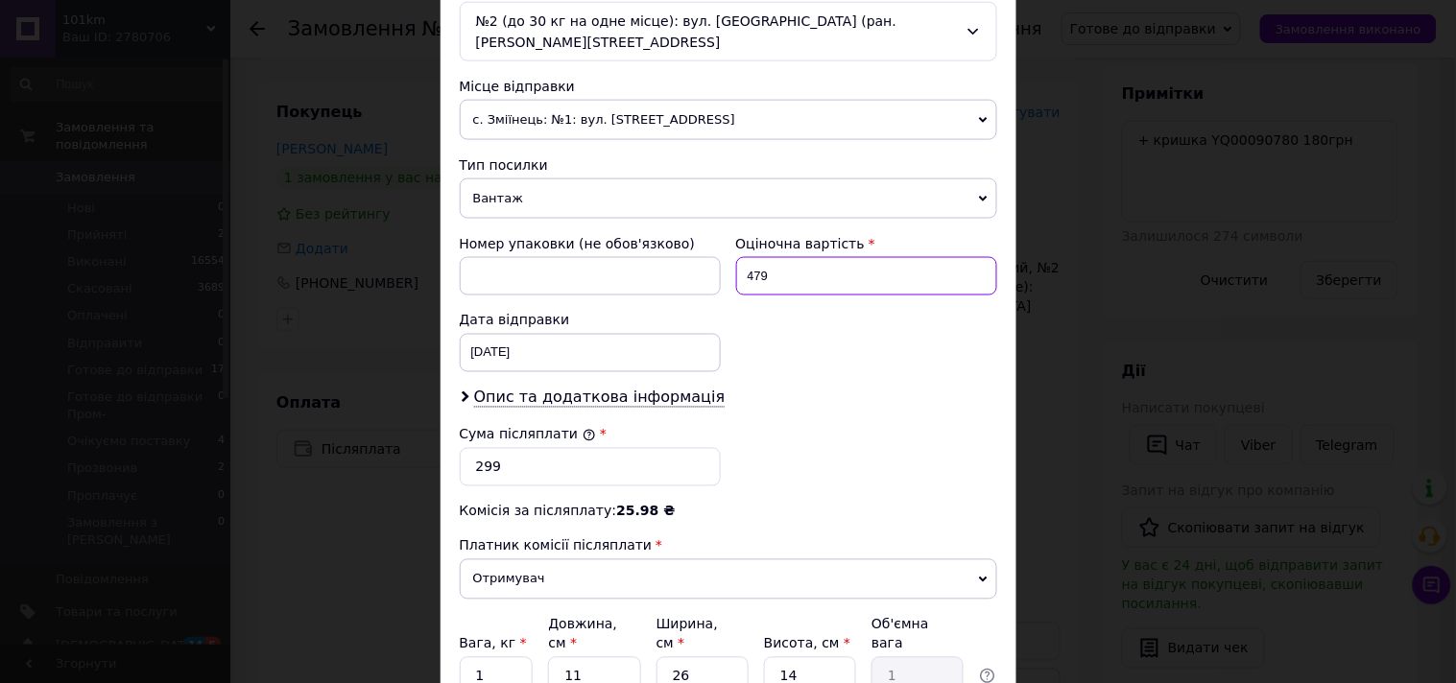
scroll to position [639, 0]
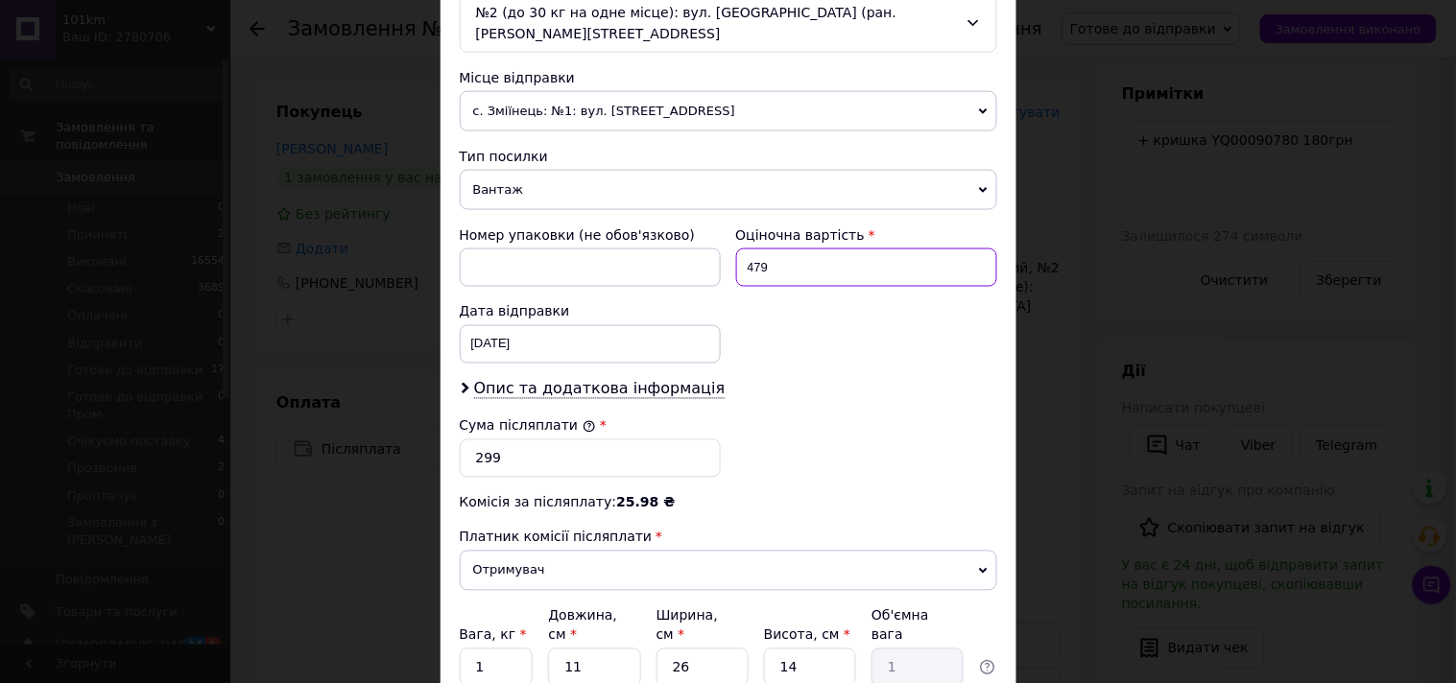
type input "479"
click at [582, 447] on input "299" at bounding box center [590, 458] width 261 height 38
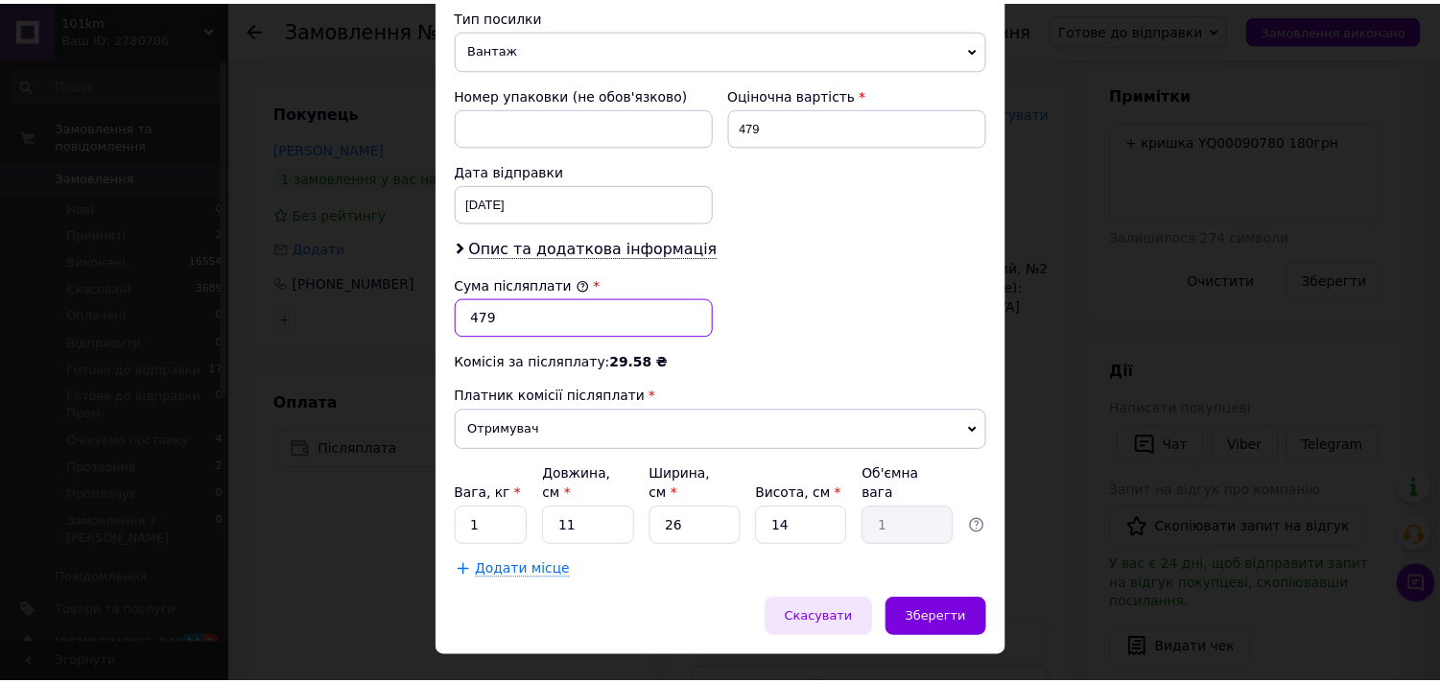
scroll to position [783, 0]
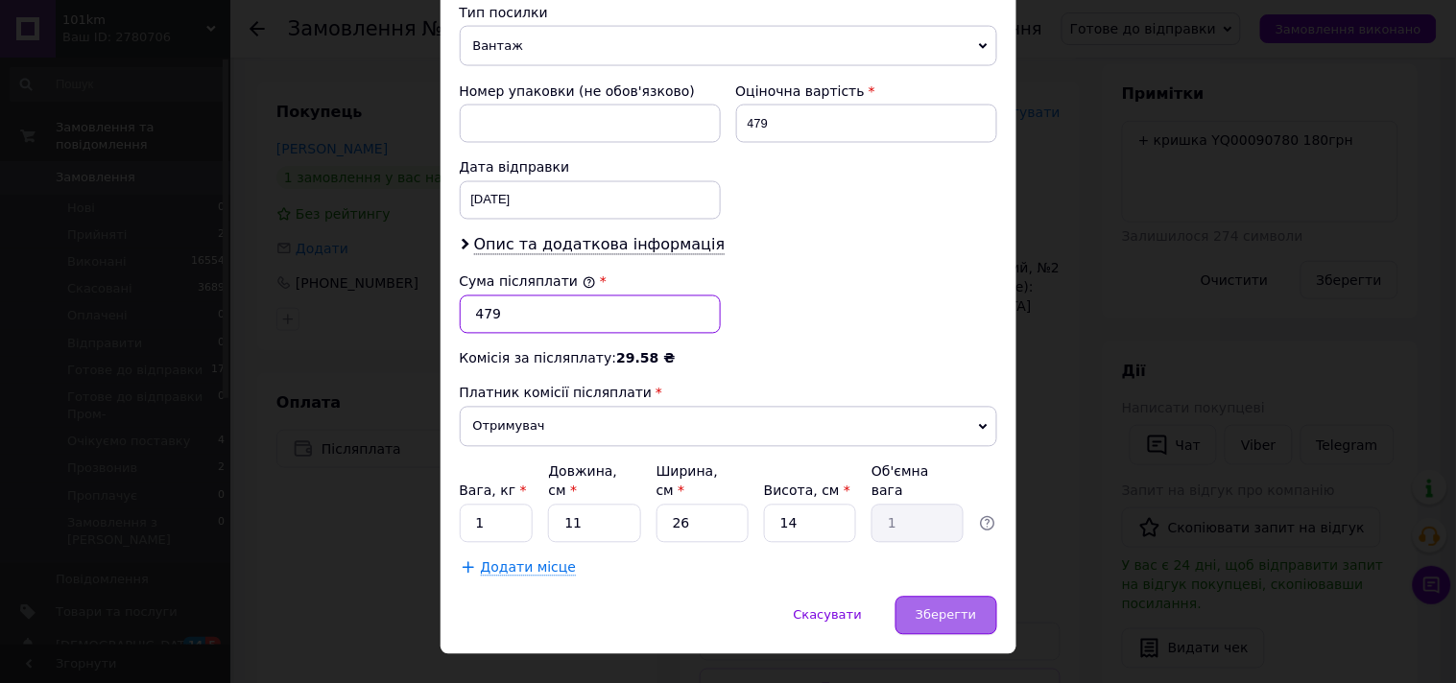
type input "479"
click at [938, 608] on span "Зберегти" at bounding box center [945, 615] width 60 height 14
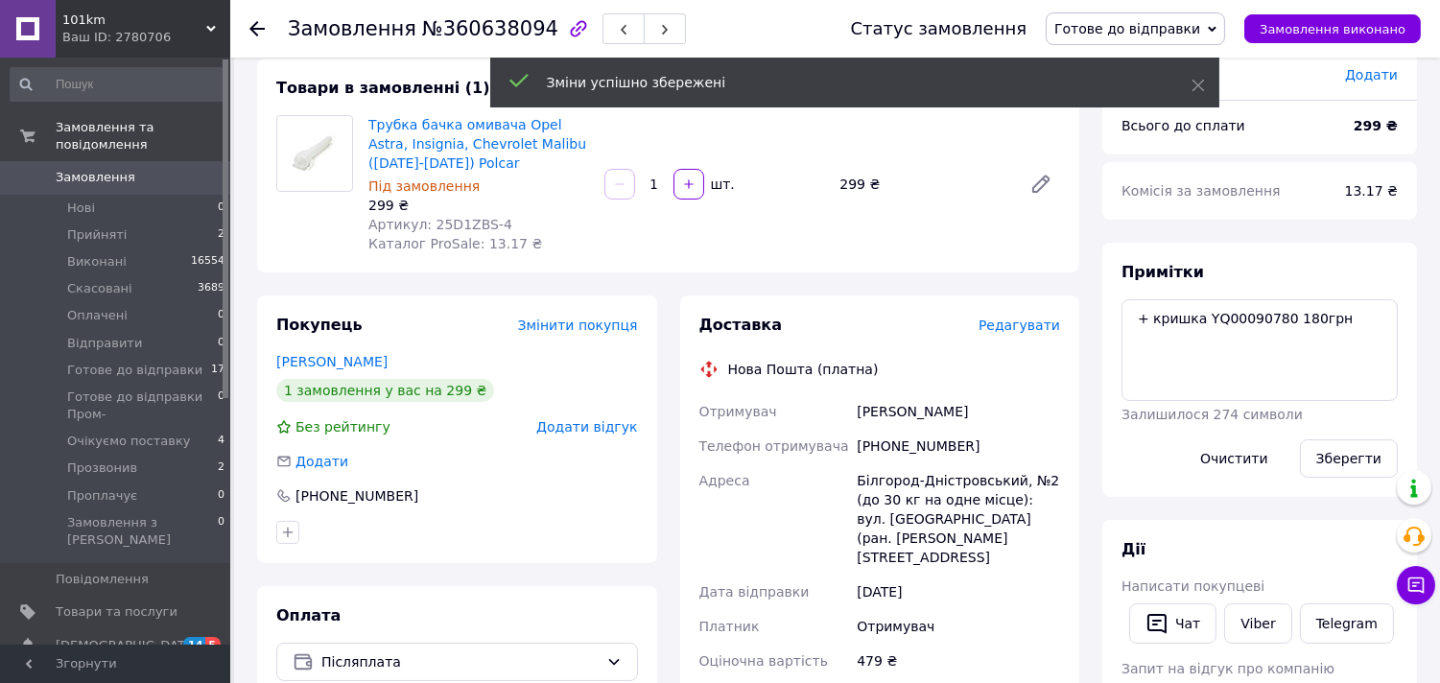
scroll to position [0, 0]
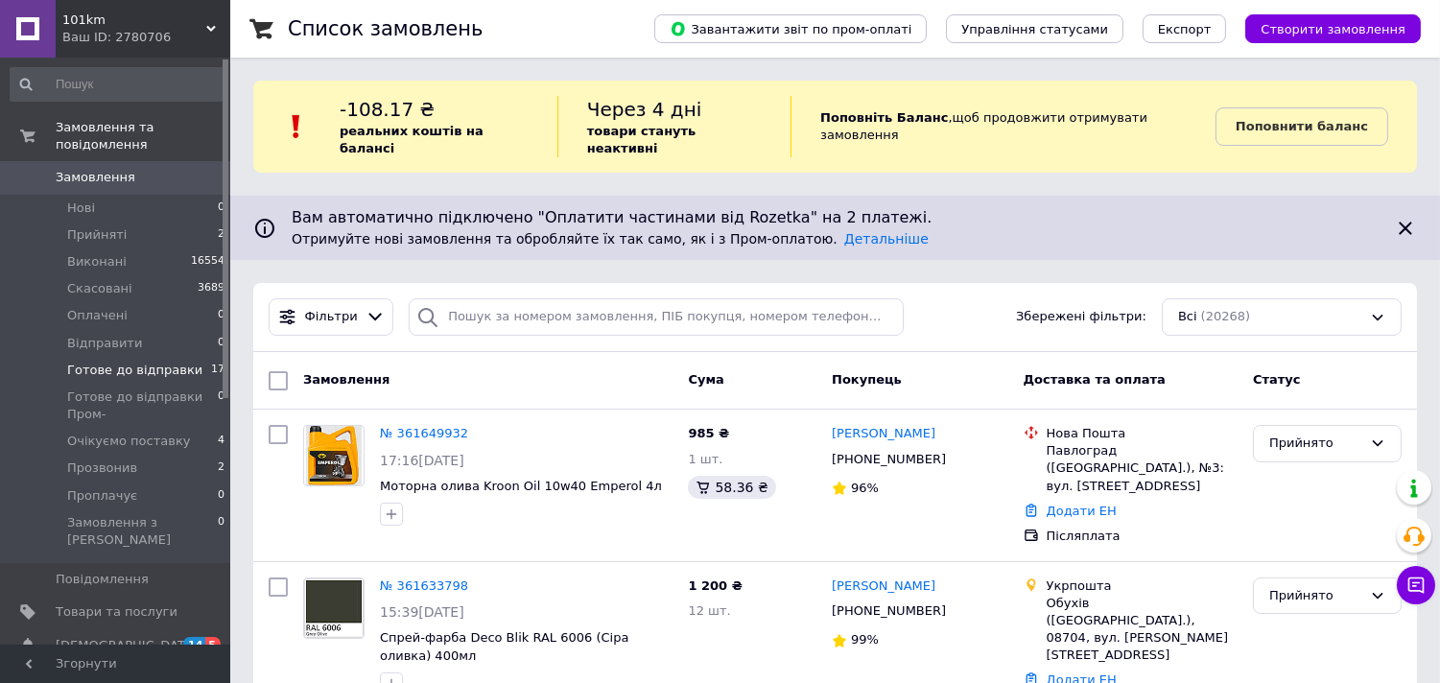
click at [139, 362] on span "Готове до відправки" at bounding box center [134, 370] width 135 height 17
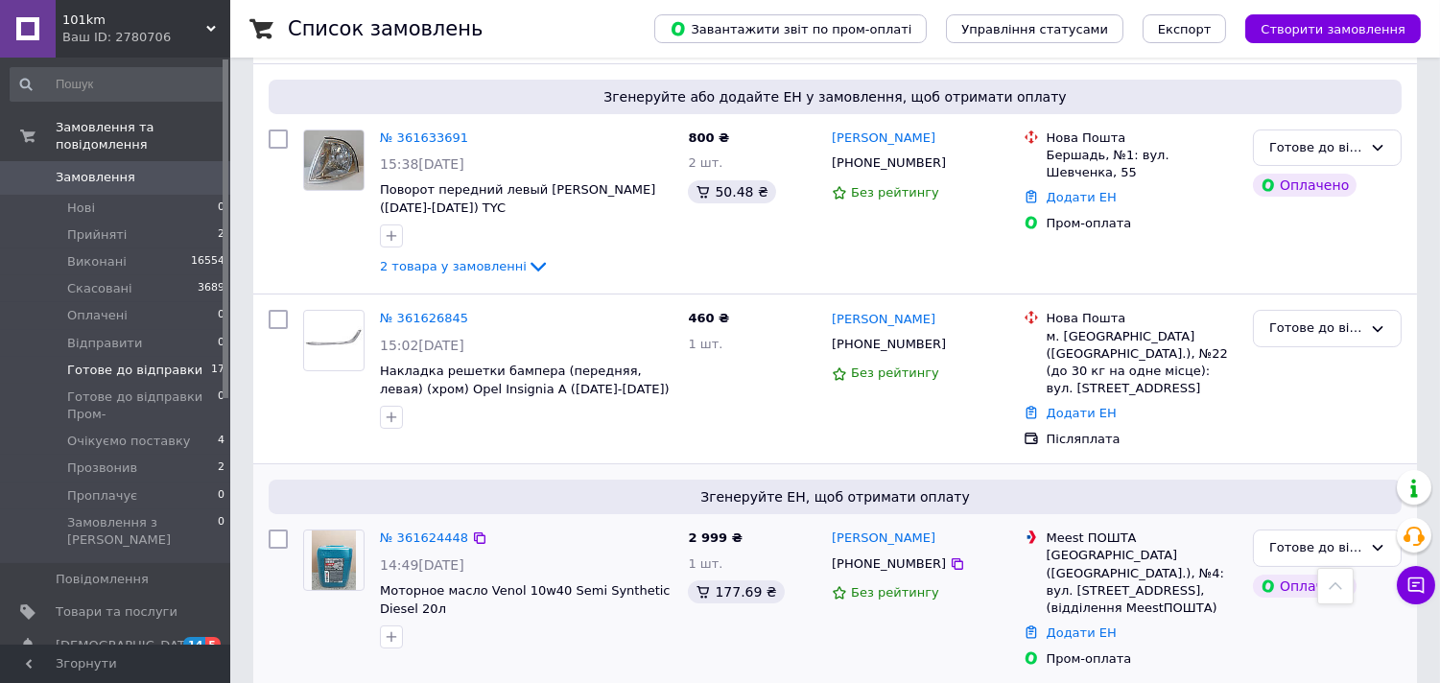
scroll to position [349, 0]
